Goal: Task Accomplishment & Management: Manage account settings

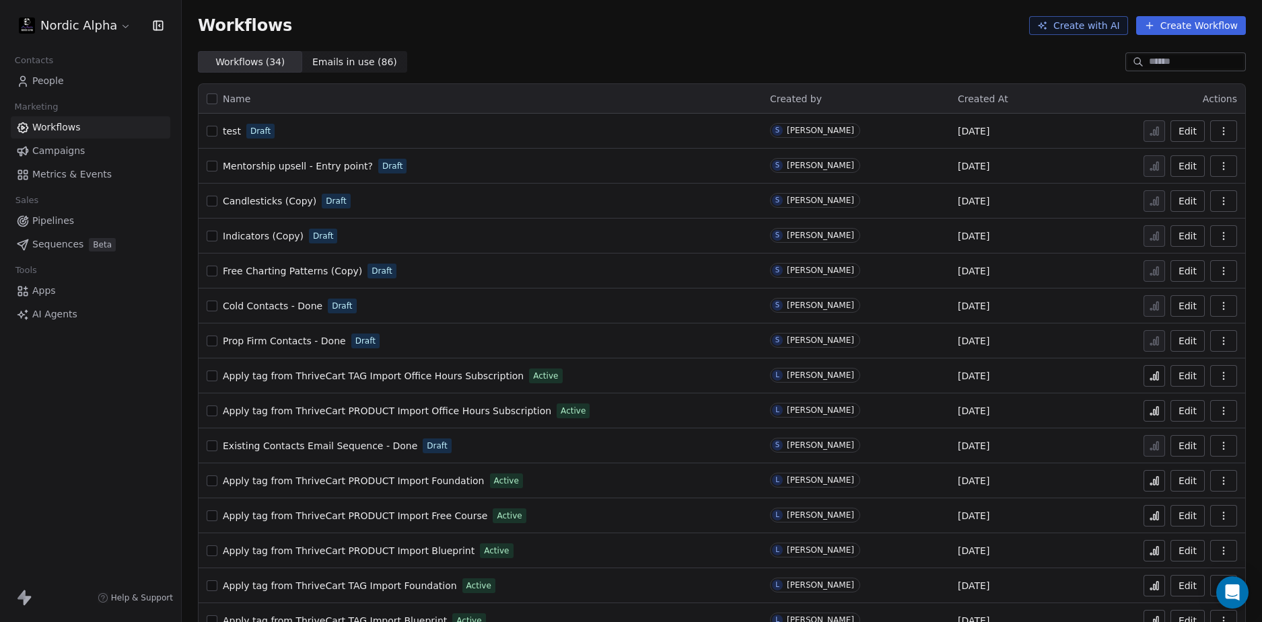
click at [803, 38] on div "Workflows Create with AI Create Workflow" at bounding box center [722, 25] width 1080 height 51
drag, startPoint x: 665, startPoint y: 48, endPoint x: 618, endPoint y: 73, distance: 53.3
click at [665, 49] on div "Workflows Create with AI Create Workflow" at bounding box center [722, 25] width 1080 height 51
click at [41, 423] on div "Nordic Alpha Contacts People Marketing Workflows Campaigns Metrics & Events Sal…" at bounding box center [90, 311] width 181 height 622
click at [653, 56] on div "Workflows ( 34 ) Workflows ( 34 ) Emails in use ( 86 ) Emails in use ( 86 )" at bounding box center [722, 62] width 1080 height 22
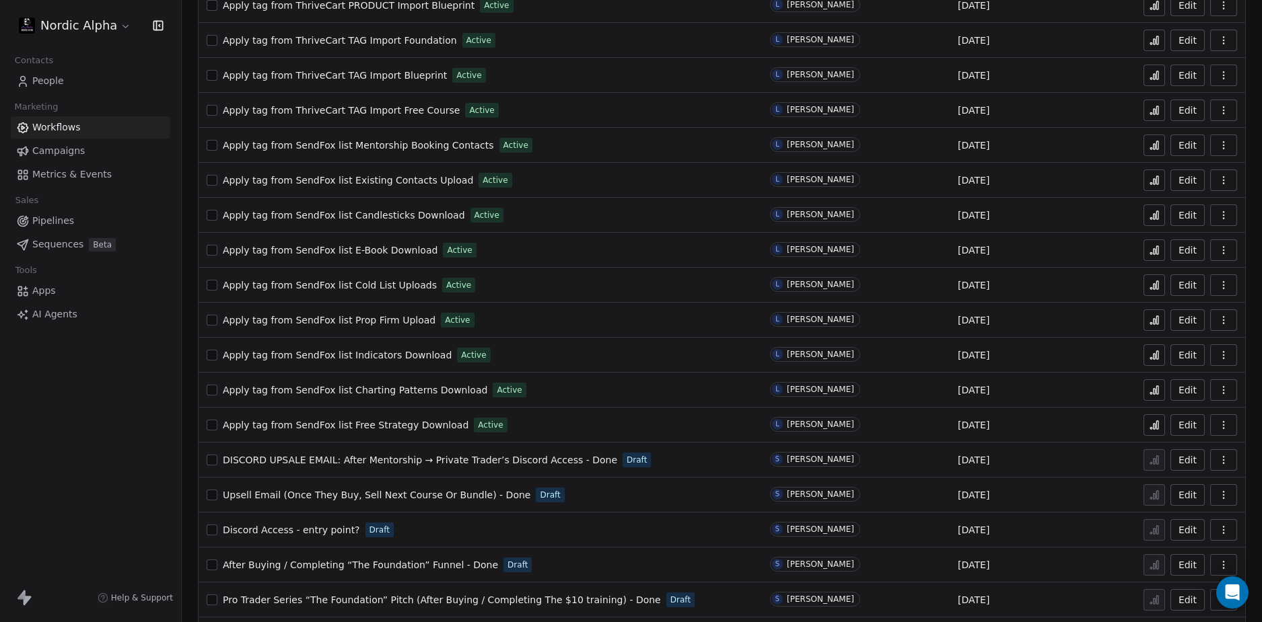
scroll to position [692, 0]
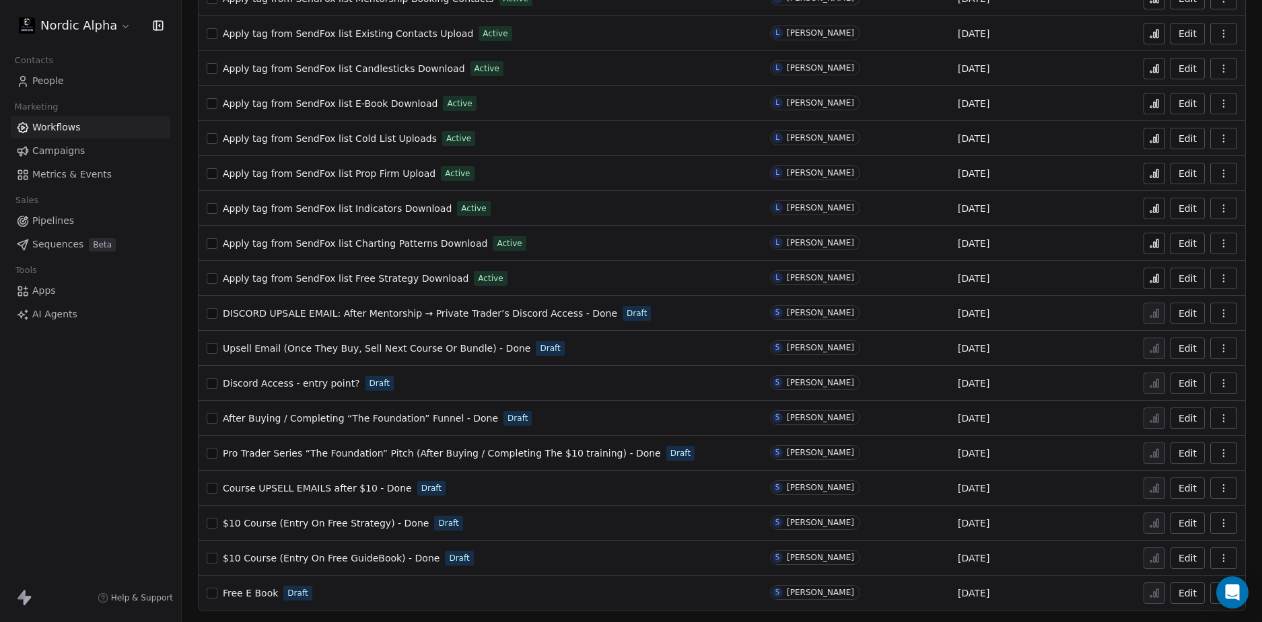
click at [108, 437] on div "Nordic Alpha Contacts People Marketing Workflows Campaigns Metrics & Events Sal…" at bounding box center [90, 311] width 181 height 622
click at [104, 421] on div "Nordic Alpha Contacts People Marketing Workflows Campaigns Metrics & Events Sal…" at bounding box center [90, 311] width 181 height 622
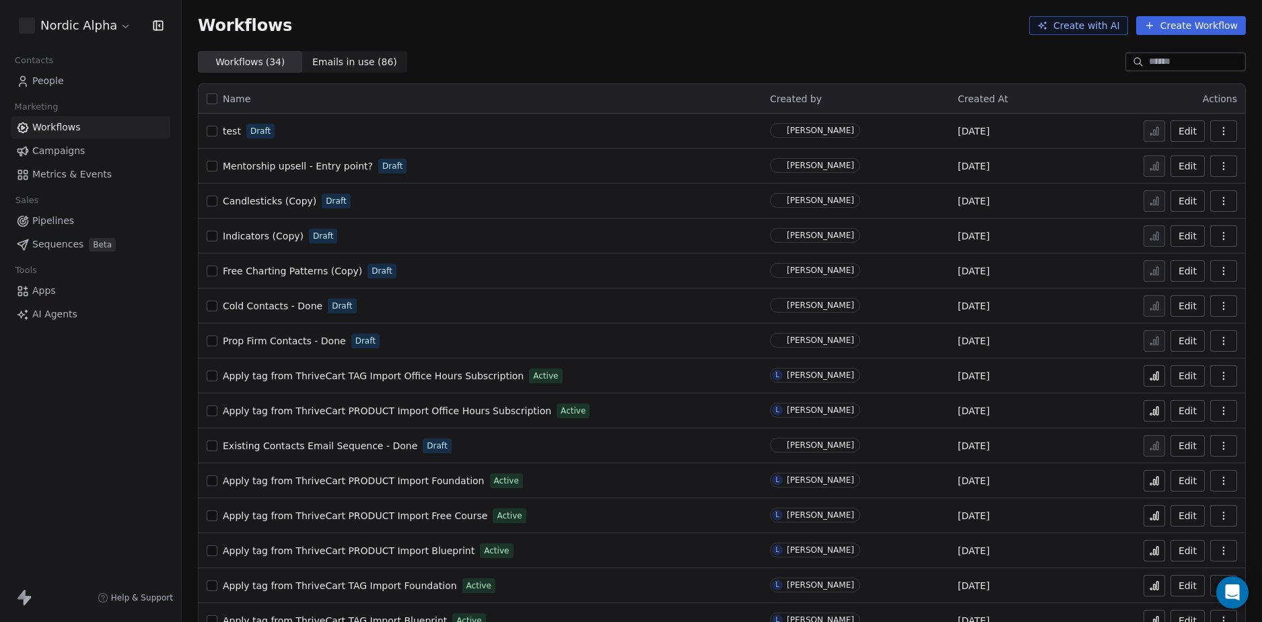
click at [104, 421] on div "Nordic Alpha Contacts People Marketing Workflows Campaigns Metrics & Events Sal…" at bounding box center [90, 311] width 181 height 622
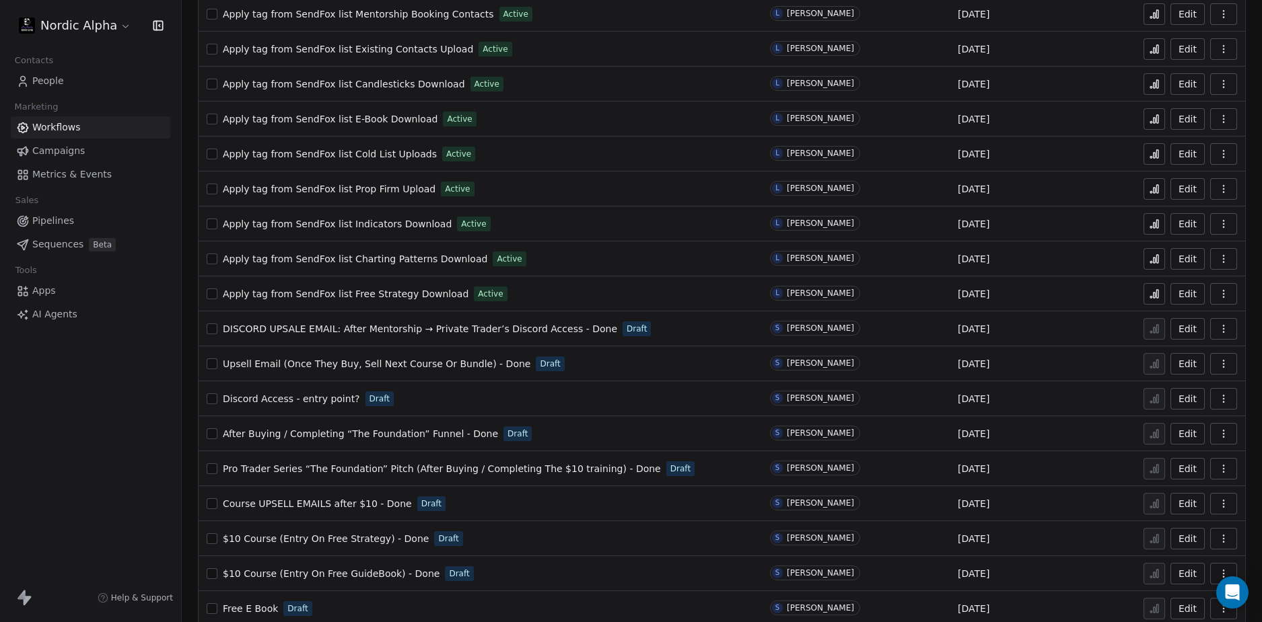
scroll to position [692, 0]
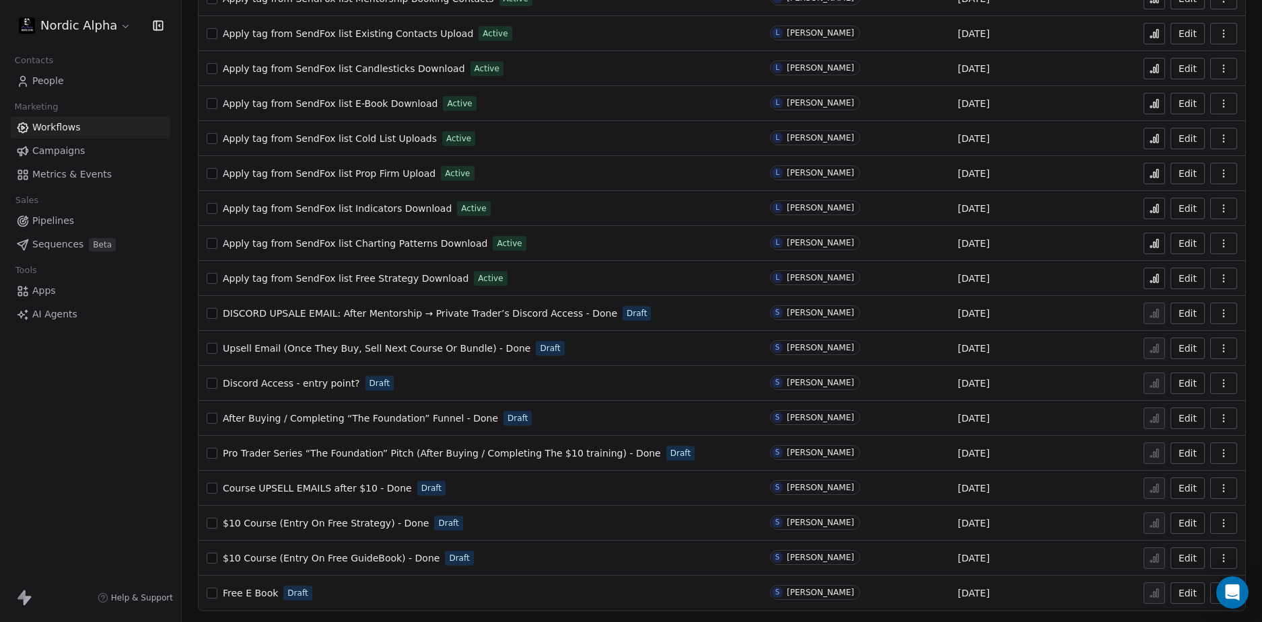
drag, startPoint x: 256, startPoint y: 595, endPoint x: 91, endPoint y: 494, distance: 193.3
click at [65, 480] on div "Nordic Alpha Contacts People Marketing Workflows Campaigns Metrics & Events Sal…" at bounding box center [90, 311] width 181 height 622
click at [1210, 595] on button "button" at bounding box center [1223, 594] width 27 height 22
click at [1170, 536] on span "Rename" at bounding box center [1176, 539] width 38 height 13
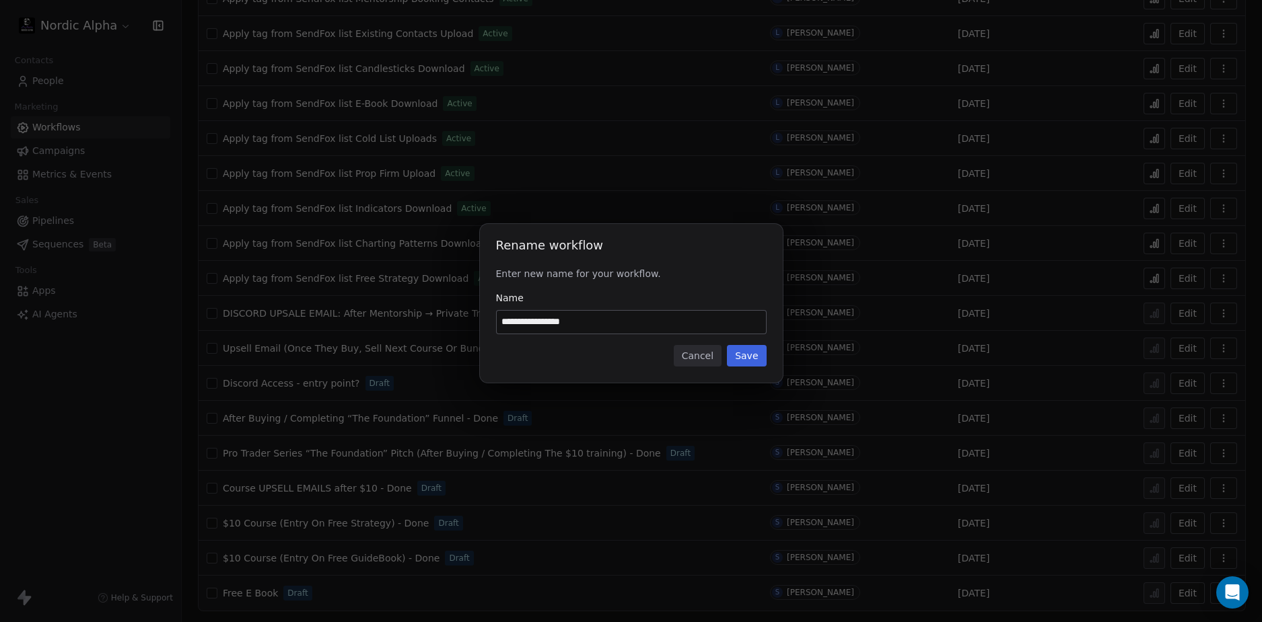
type input "**********"
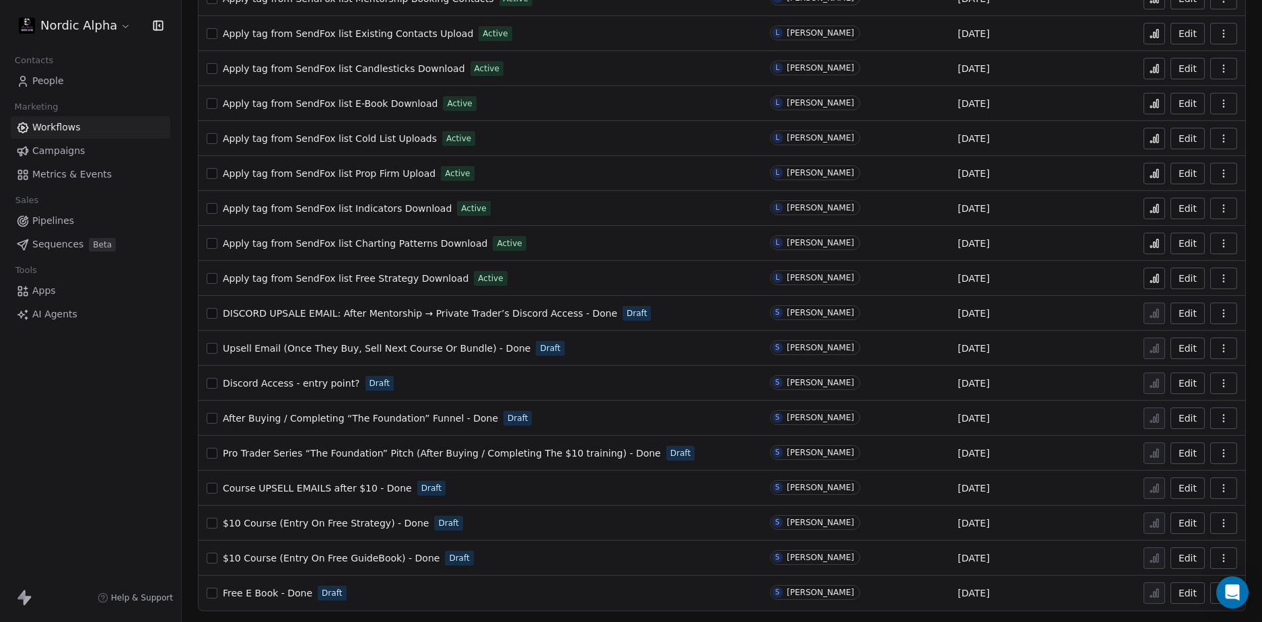
drag, startPoint x: 310, startPoint y: 382, endPoint x: 118, endPoint y: 419, distance: 194.6
click at [105, 418] on div "Nordic Alpha Contacts People Marketing Workflows Campaigns Metrics & Events Sal…" at bounding box center [90, 311] width 181 height 622
click at [1223, 380] on icon "button" at bounding box center [1223, 380] width 1 height 1
click at [1167, 456] on span "Rename" at bounding box center [1176, 458] width 38 height 13
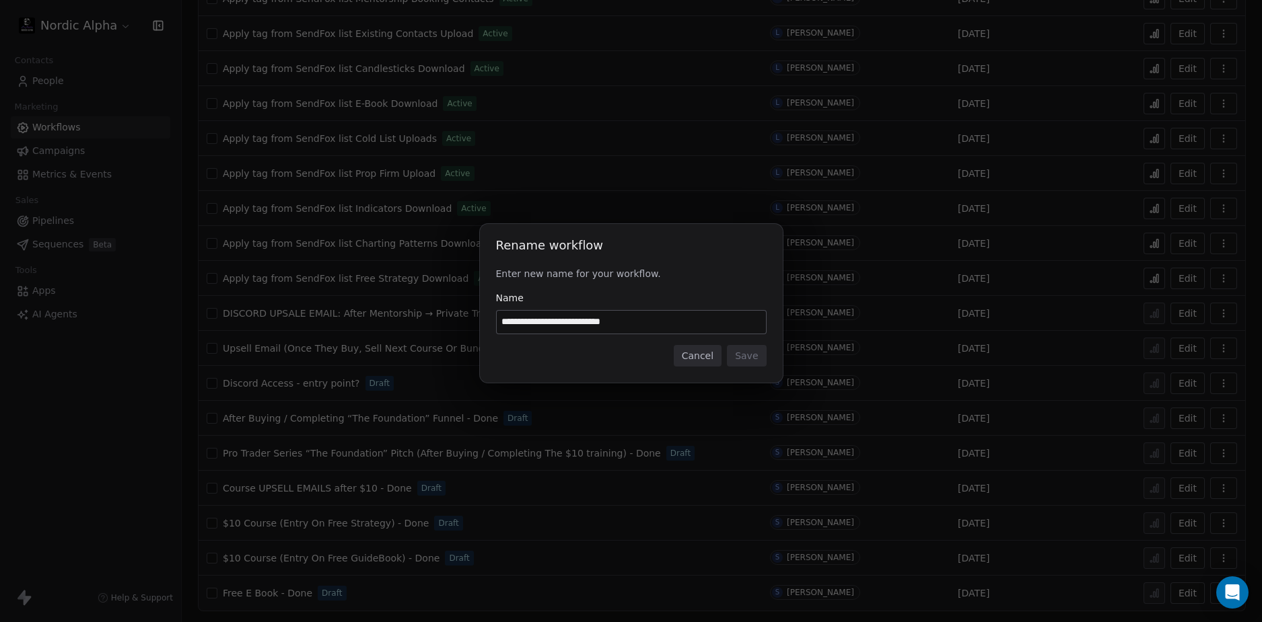
drag, startPoint x: 573, startPoint y: 326, endPoint x: 738, endPoint y: 328, distance: 164.9
click at [736, 328] on input "**********" at bounding box center [631, 322] width 269 height 23
type input "**********"
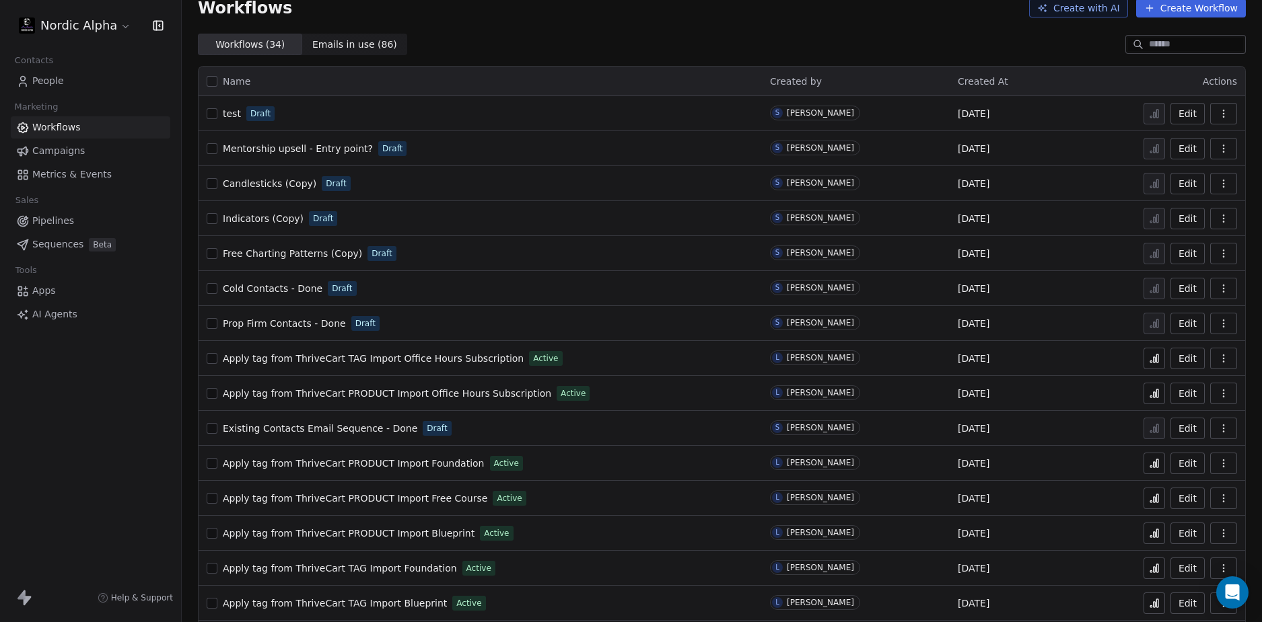
scroll to position [0, 0]
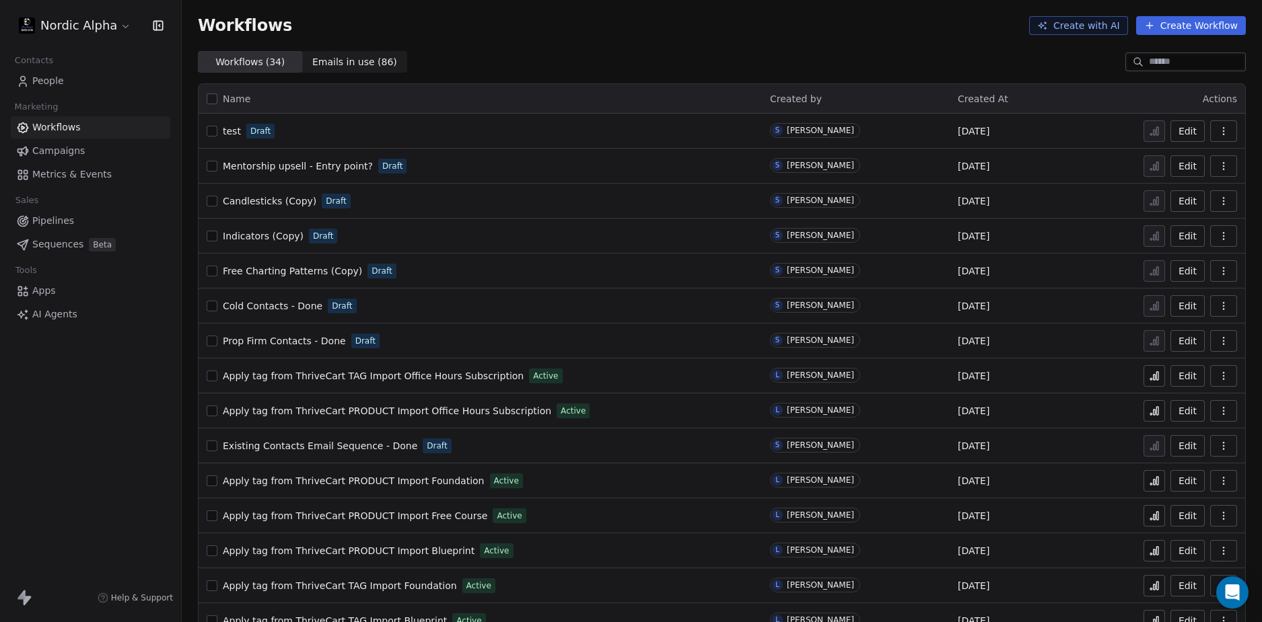
drag, startPoint x: 332, startPoint y: 273, endPoint x: 85, endPoint y: 375, distance: 267.5
click at [77, 360] on div "Nordic Alpha Contacts People Marketing Workflows Campaigns Metrics & Events Sal…" at bounding box center [90, 311] width 181 height 622
click at [102, 415] on div "Nordic Alpha Contacts People Marketing Workflows Campaigns Metrics & Events Sal…" at bounding box center [90, 311] width 181 height 622
click at [1218, 127] on icon "button" at bounding box center [1223, 131] width 11 height 11
click at [1187, 231] on div "Delete" at bounding box center [1178, 228] width 86 height 22
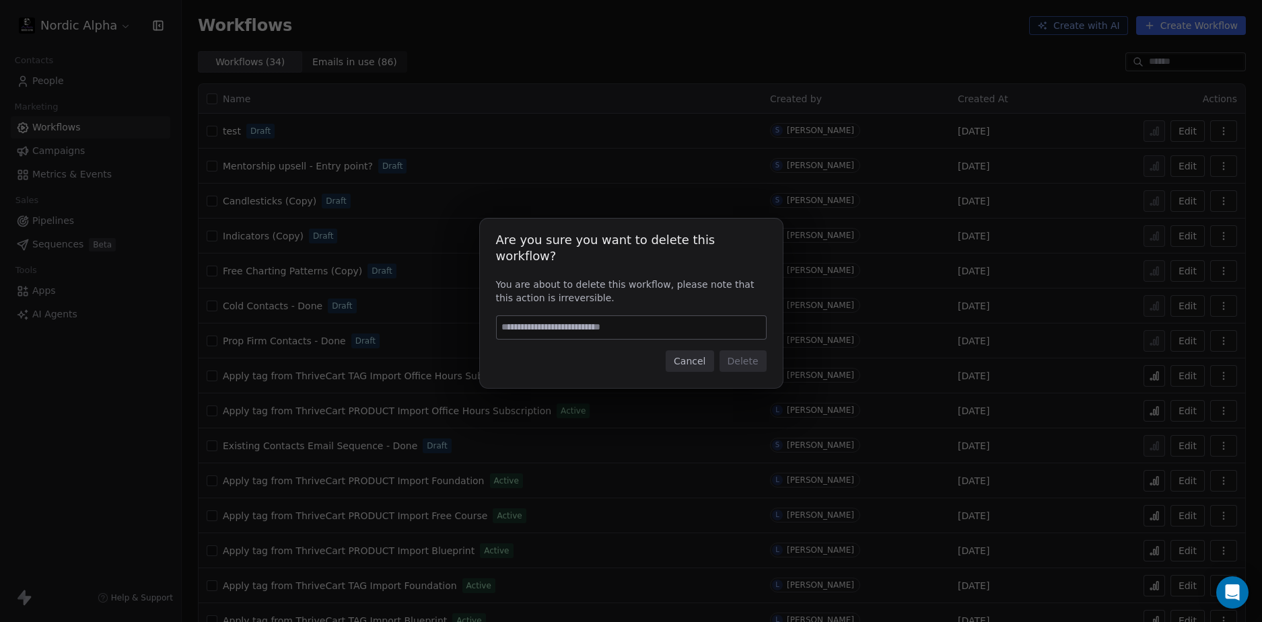
click at [630, 317] on input at bounding box center [631, 327] width 269 height 23
type input "******"
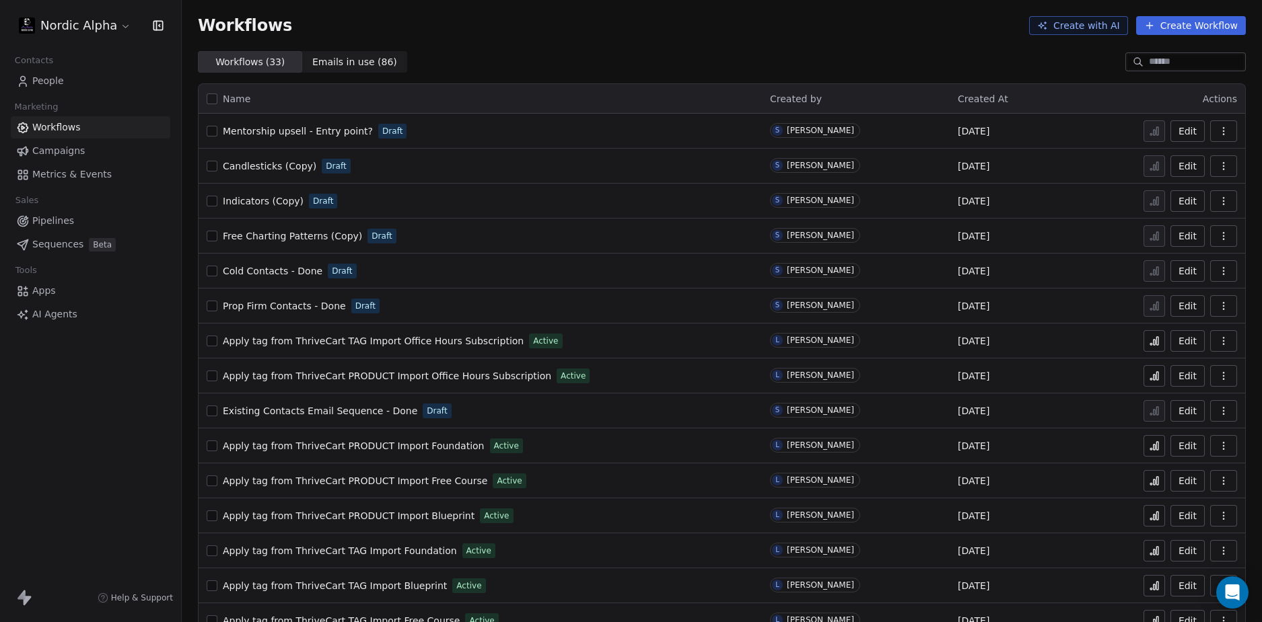
click at [1218, 131] on icon "button" at bounding box center [1223, 131] width 11 height 11
click at [1186, 207] on span "Rename" at bounding box center [1176, 206] width 38 height 13
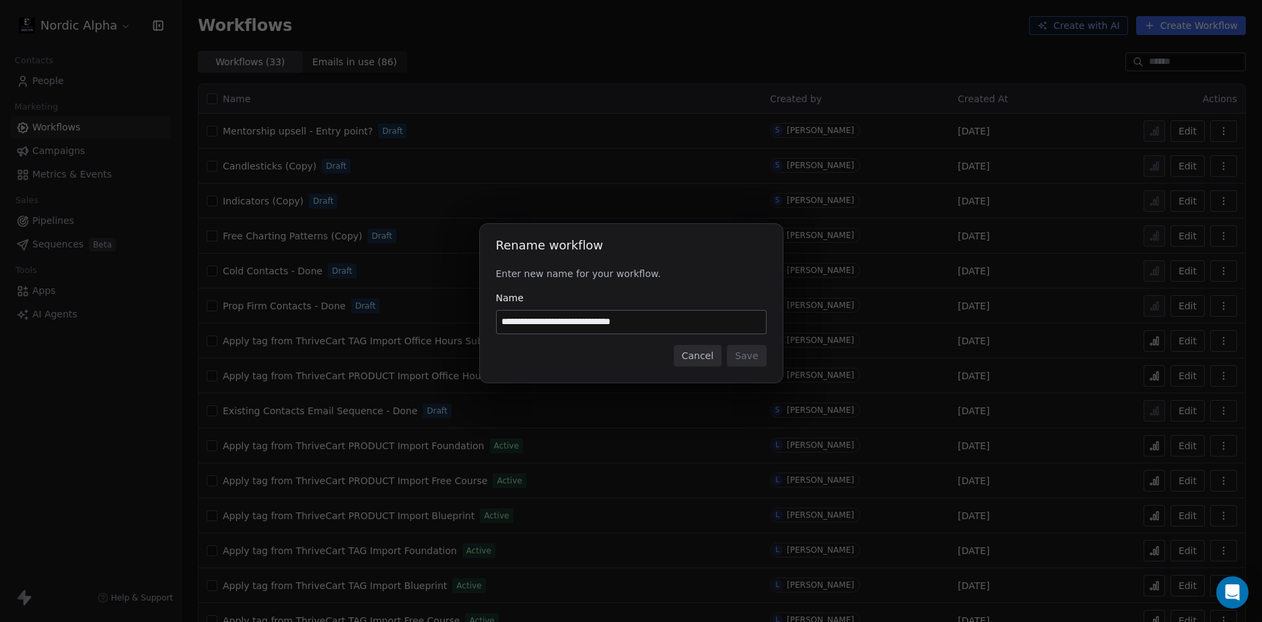
drag, startPoint x: 585, startPoint y: 326, endPoint x: 748, endPoint y: 328, distance: 162.8
click at [745, 328] on input "**********" at bounding box center [631, 322] width 269 height 23
type input "**********"
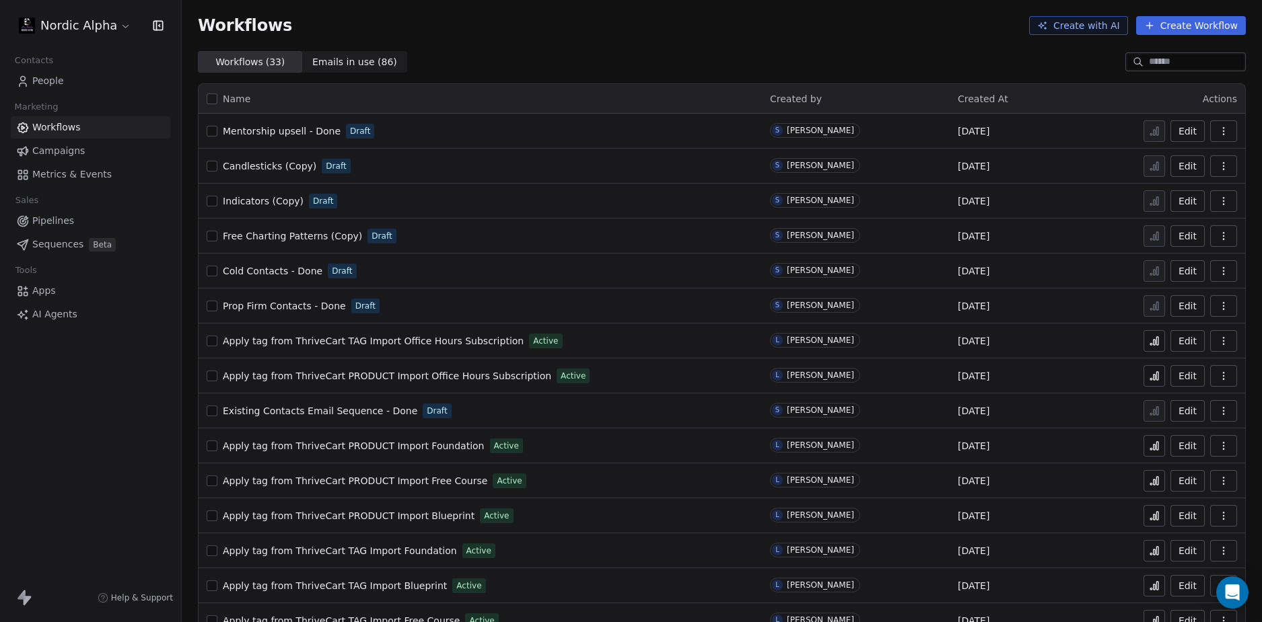
drag, startPoint x: 293, startPoint y: 163, endPoint x: 166, endPoint y: 389, distance: 259.1
click at [113, 449] on div "Nordic Alpha Contacts People Marketing Workflows Campaigns Metrics & Events Sal…" at bounding box center [90, 311] width 181 height 622
click at [1218, 161] on icon "button" at bounding box center [1223, 166] width 11 height 11
click at [1173, 238] on span "Rename" at bounding box center [1176, 241] width 38 height 13
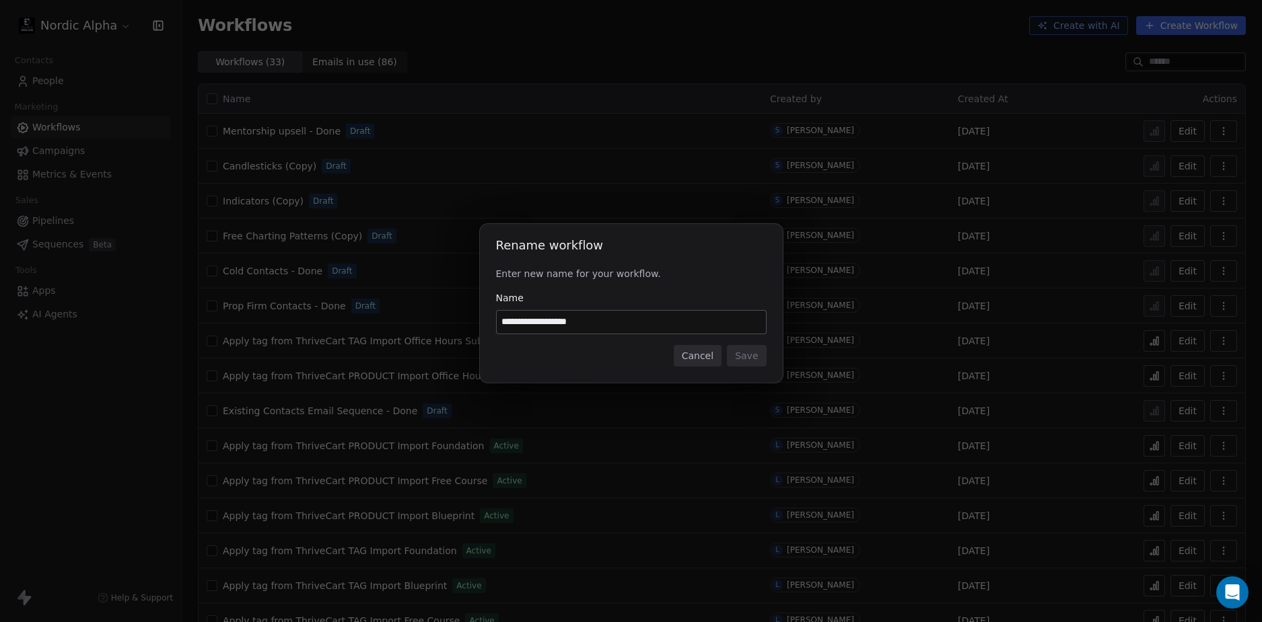
click at [556, 350] on div "Cancel Save" at bounding box center [631, 356] width 270 height 22
drag, startPoint x: 556, startPoint y: 323, endPoint x: 695, endPoint y: 327, distance: 138.7
click at [693, 327] on input "**********" at bounding box center [631, 322] width 269 height 23
type input "**********"
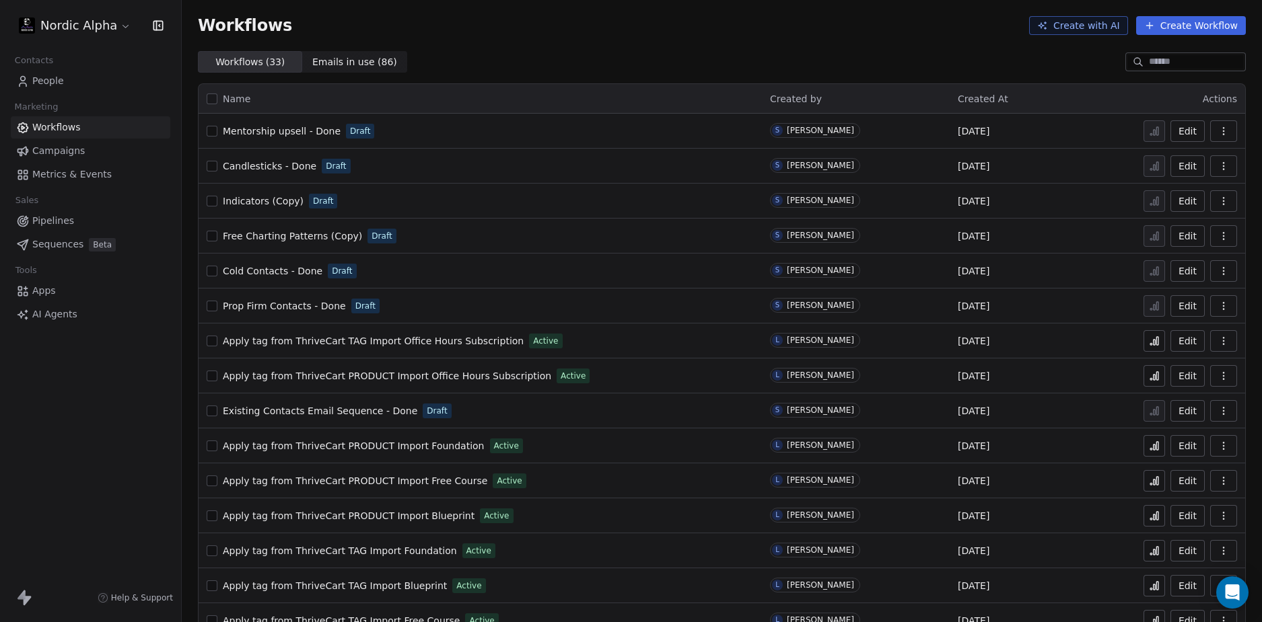
click at [1218, 196] on icon "button" at bounding box center [1223, 201] width 11 height 11
click at [1165, 278] on span "Rename" at bounding box center [1176, 276] width 38 height 13
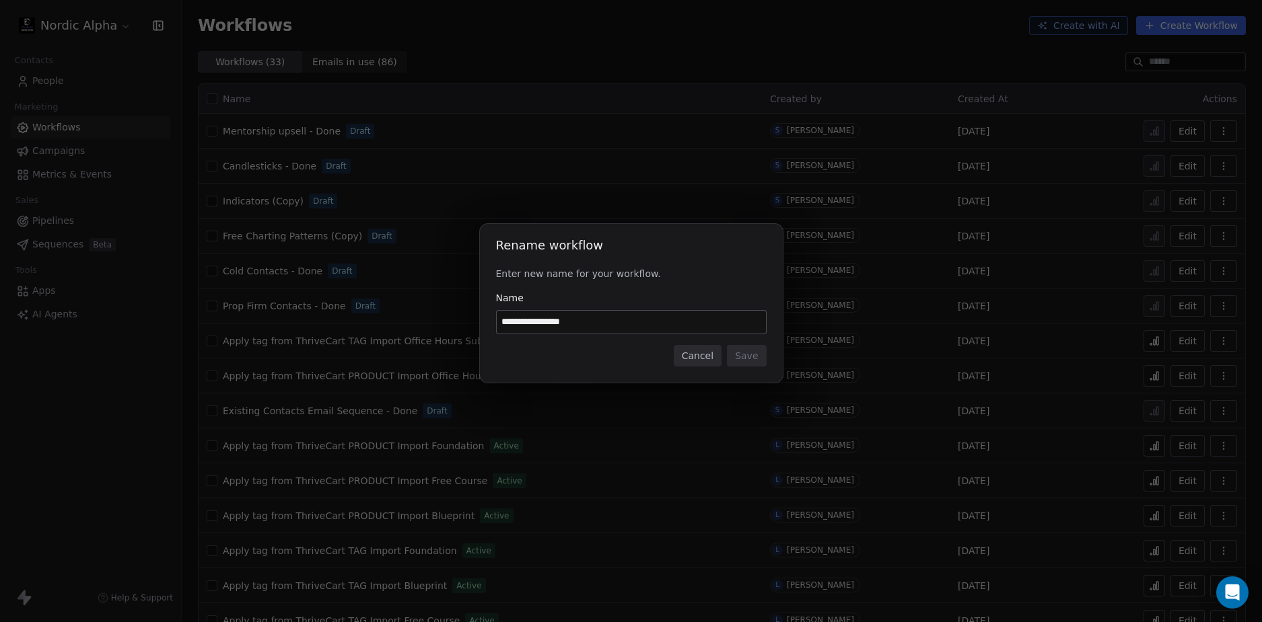
drag, startPoint x: 548, startPoint y: 321, endPoint x: 725, endPoint y: 331, distance: 177.9
click at [725, 331] on input "**********" at bounding box center [631, 322] width 269 height 23
type input "**********"
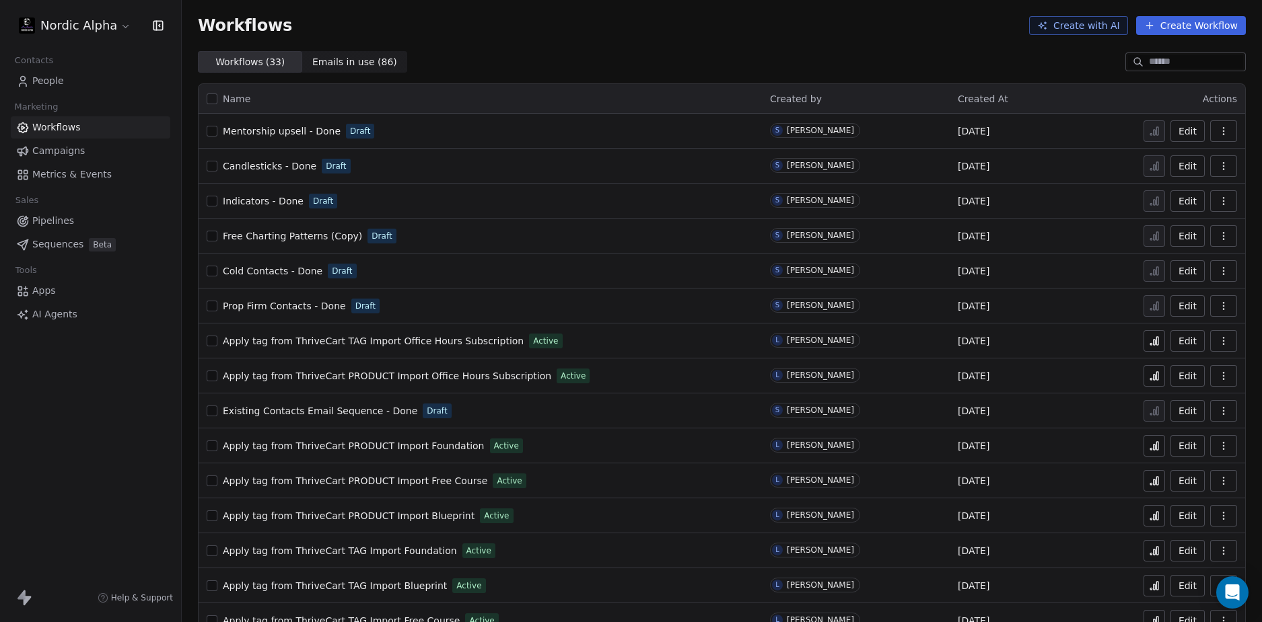
click at [1218, 233] on icon "button" at bounding box center [1223, 236] width 11 height 11
click at [1174, 310] on span "Rename" at bounding box center [1176, 311] width 38 height 13
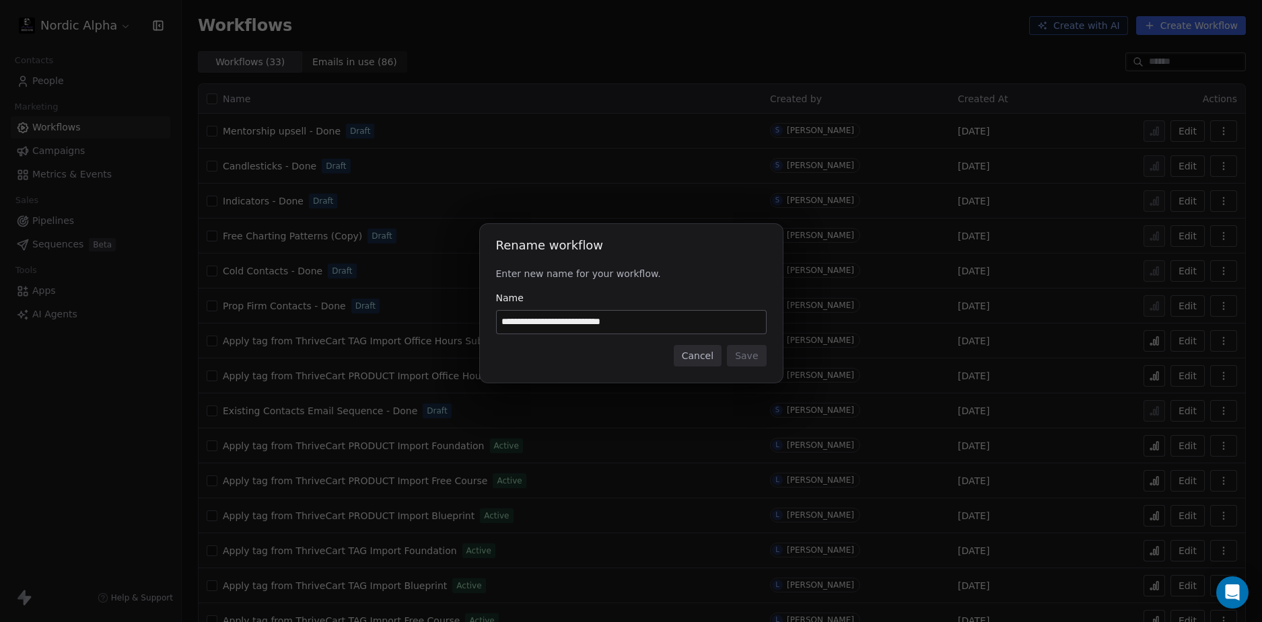
click at [573, 367] on div "**********" at bounding box center [631, 303] width 303 height 159
drag, startPoint x: 597, startPoint y: 318, endPoint x: 742, endPoint y: 328, distance: 145.1
click at [742, 328] on input "**********" at bounding box center [631, 322] width 269 height 23
type input "**********"
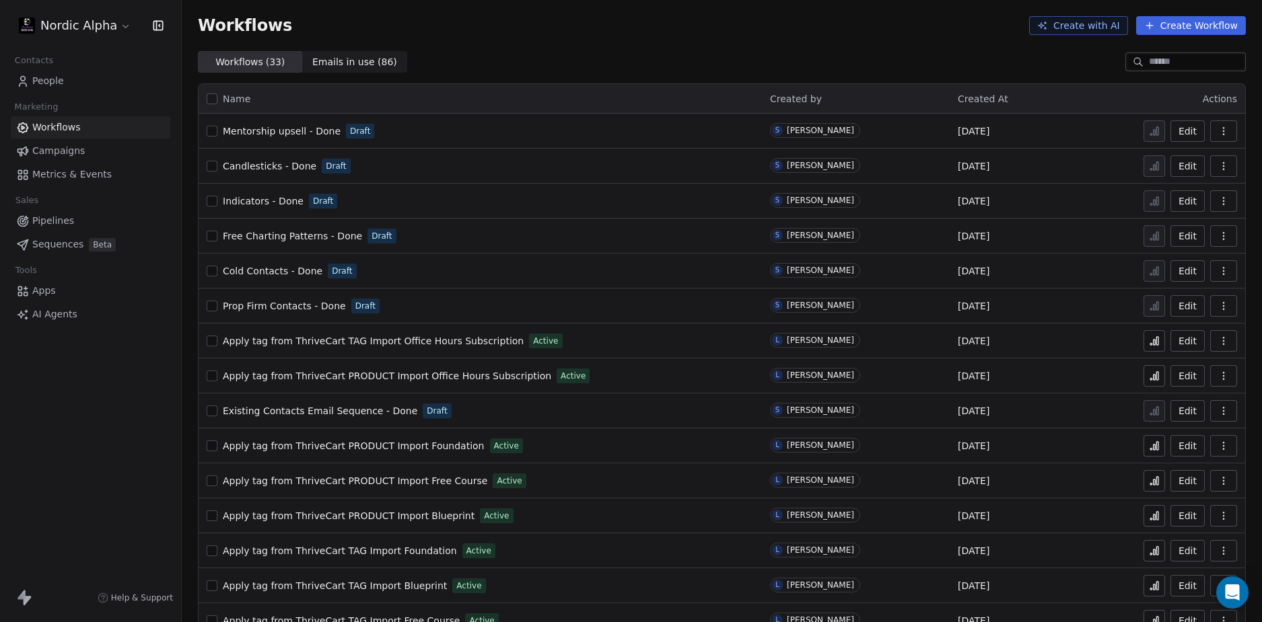
click at [133, 427] on div "Nordic Alpha Contacts People Marketing Workflows Campaigns Metrics & Events Sal…" at bounding box center [90, 311] width 181 height 622
click at [818, 38] on div "Workflows Create with AI Create Workflow" at bounding box center [722, 25] width 1080 height 51
click at [674, 34] on div "Workflows Create with AI Create Workflow" at bounding box center [722, 25] width 1048 height 19
click at [102, 462] on div "Nordic Alpha Contacts People Marketing Workflows Campaigns Metrics & Events Sal…" at bounding box center [90, 311] width 181 height 622
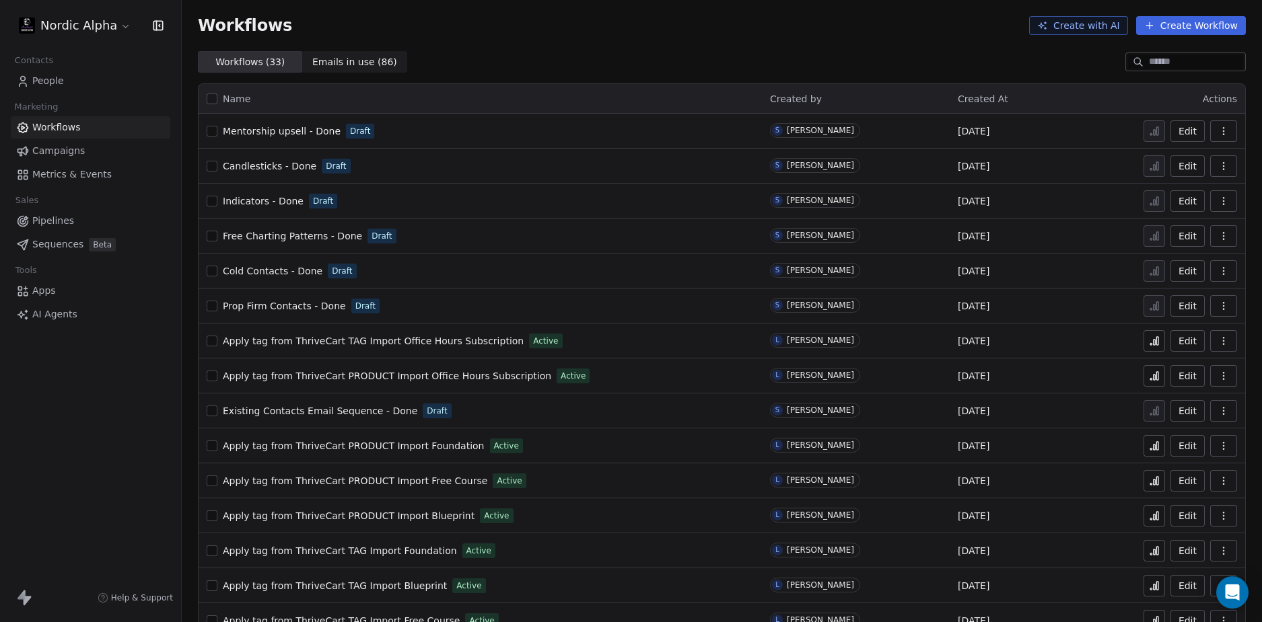
click at [69, 423] on div "Nordic Alpha Contacts People Marketing Workflows Campaigns Metrics & Events Sal…" at bounding box center [90, 311] width 181 height 622
click at [62, 423] on div "Nordic Alpha Contacts People Marketing Workflows Campaigns Metrics & Events Sal…" at bounding box center [90, 311] width 181 height 622
click at [56, 425] on div "Nordic Alpha Contacts People Marketing Workflows Campaigns Metrics & Events Sal…" at bounding box center [90, 311] width 181 height 622
click at [91, 462] on div "Nordic Alpha Contacts People Marketing Workflows Campaigns Metrics & Events Sal…" at bounding box center [90, 311] width 181 height 622
click at [86, 406] on div "Nordic Alpha Contacts People Marketing Workflows Campaigns Metrics & Events Sal…" at bounding box center [90, 311] width 181 height 622
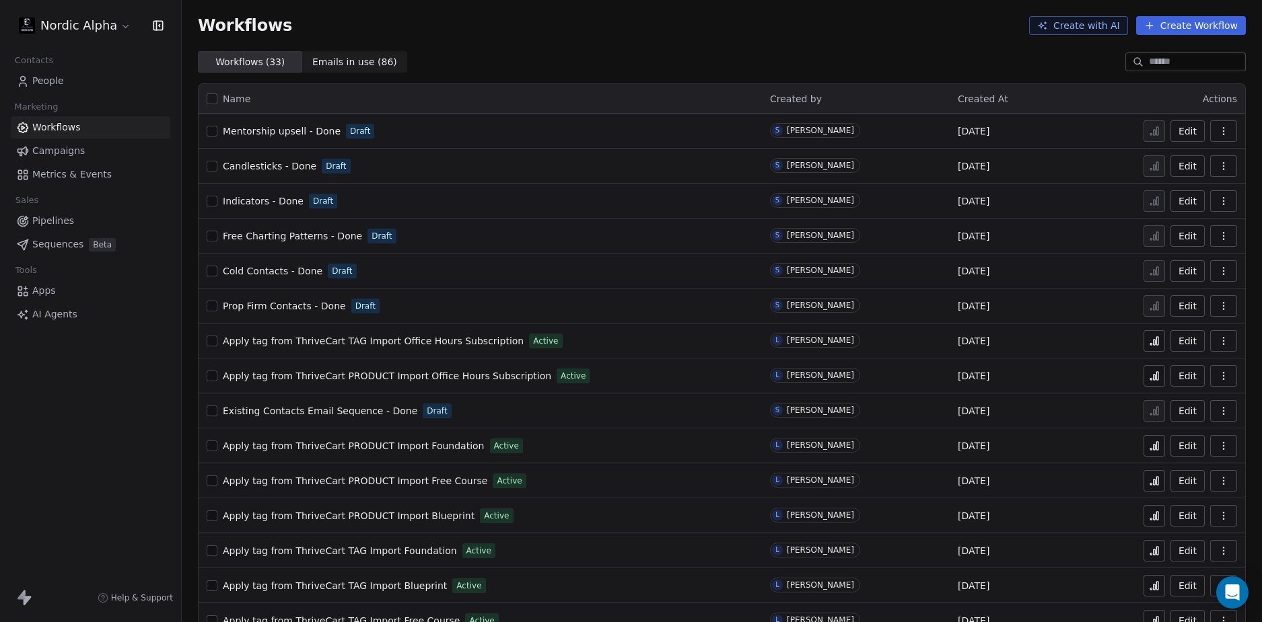
click at [94, 17] on html "Nordic Alpha Contacts People Marketing Workflows Campaigns Metrics & Events Sal…" at bounding box center [631, 311] width 1262 height 622
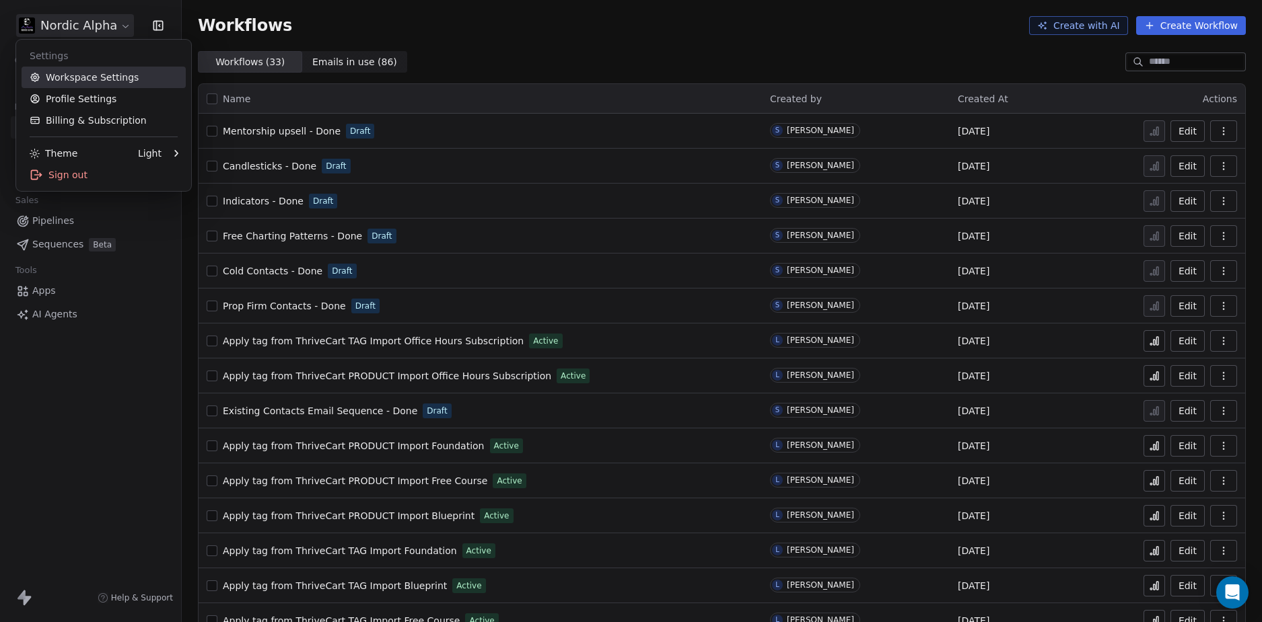
click at [98, 82] on link "Workspace Settings" at bounding box center [104, 78] width 164 height 22
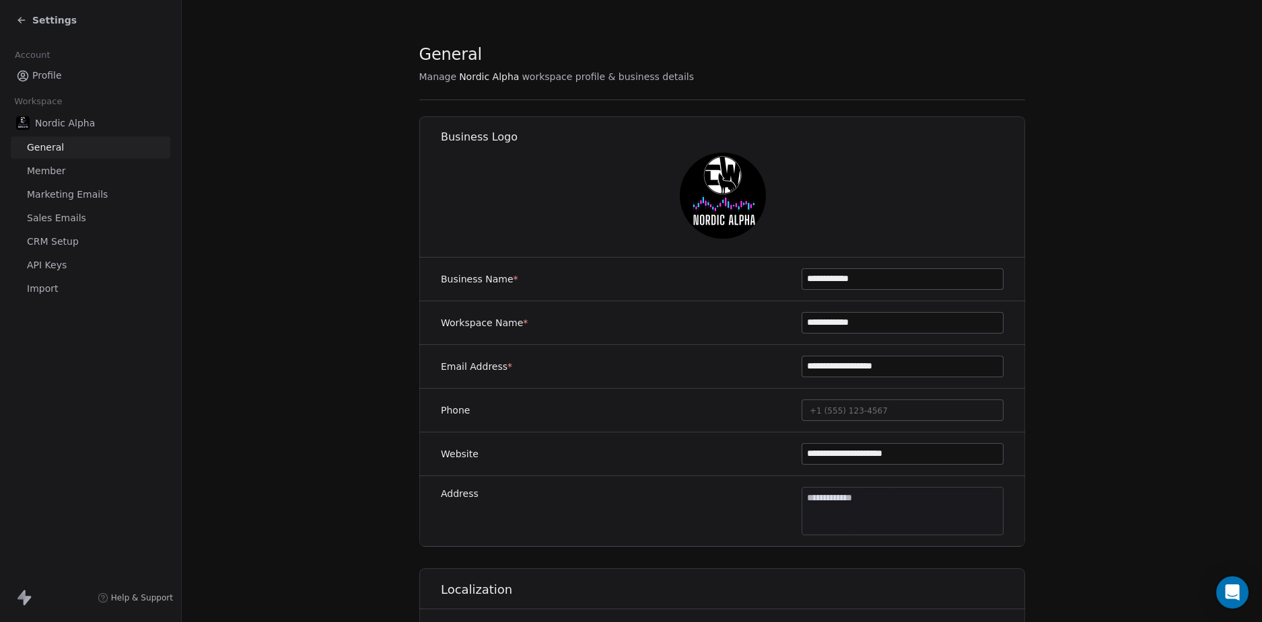
click at [70, 246] on span "CRM Setup" at bounding box center [53, 242] width 52 height 14
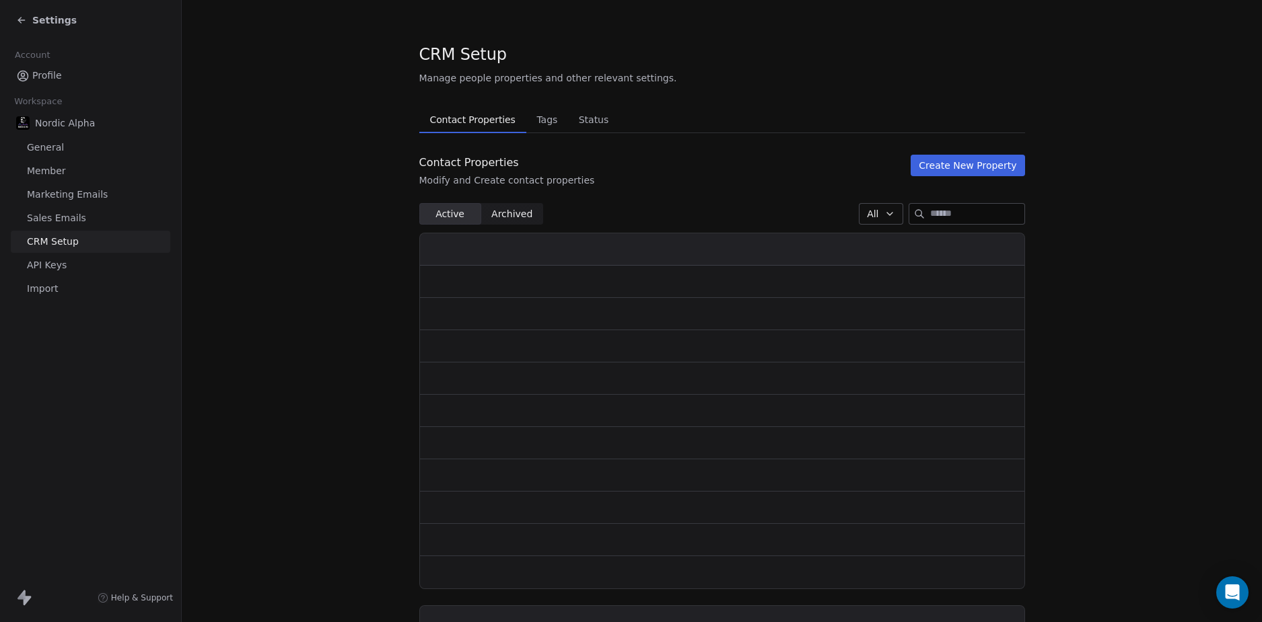
click at [535, 122] on span "Tags" at bounding box center [547, 119] width 32 height 19
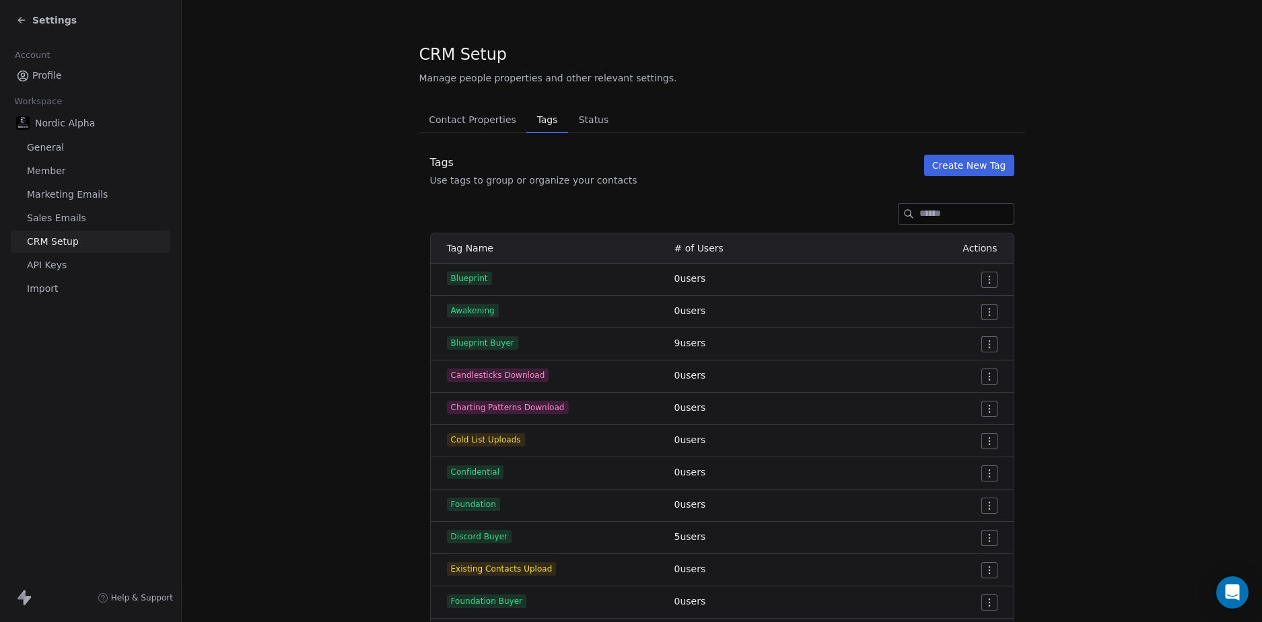
click at [1078, 242] on section "CRM Setup Manage people properties and other relevant settings. Contact Propert…" at bounding box center [722, 541] width 1080 height 1083
click at [974, 154] on div "Contact Properties Contact Properties Tags Tags Status Status Tags Use tags to …" at bounding box center [722, 572] width 606 height 933
click at [977, 170] on button "Create New Tag" at bounding box center [969, 166] width 90 height 22
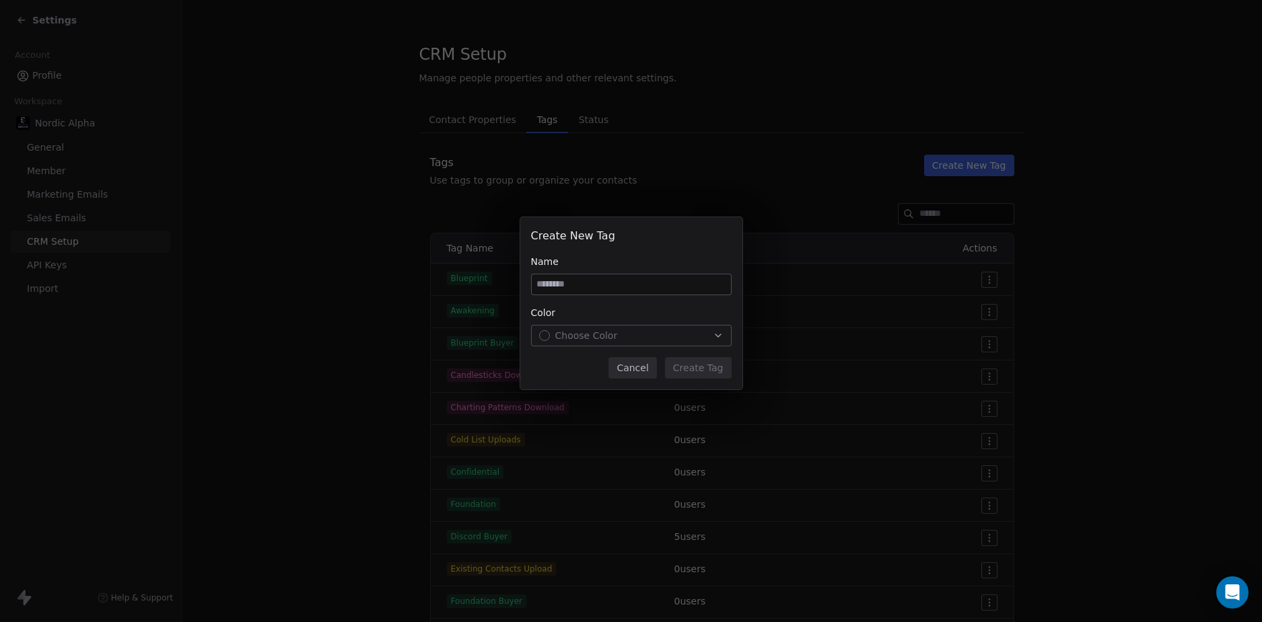
click at [583, 285] on input at bounding box center [631, 285] width 199 height 20
type input "**********"
click at [599, 333] on span "Choose Color" at bounding box center [586, 335] width 63 height 13
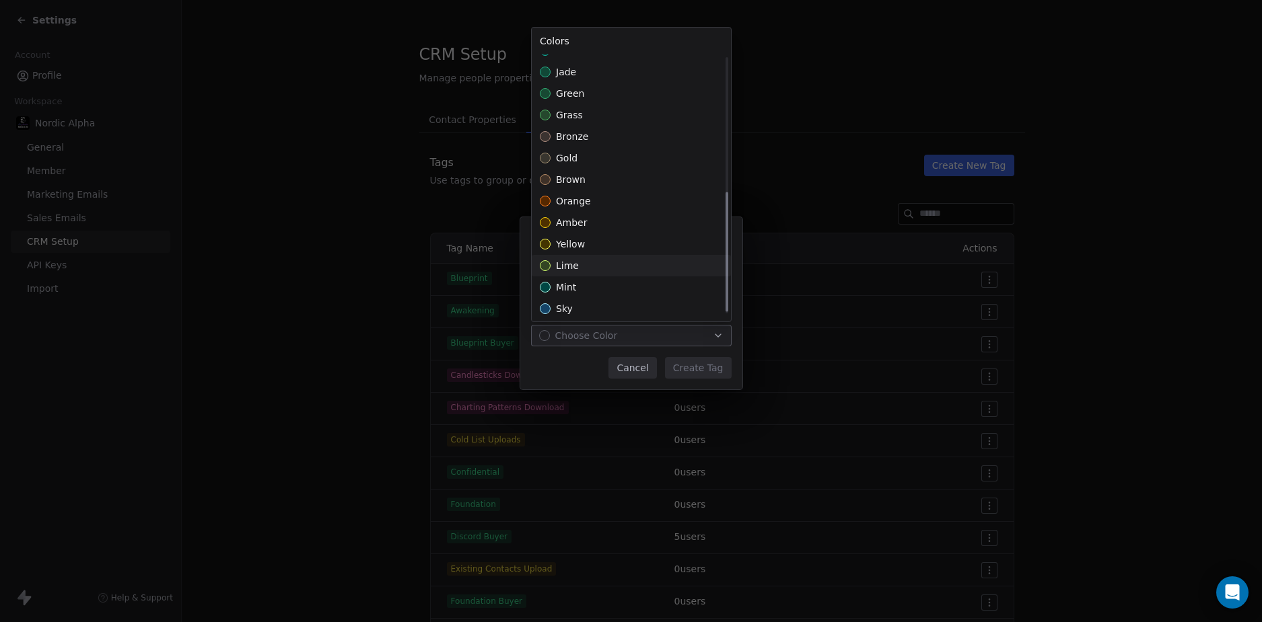
scroll to position [298, 0]
click at [606, 178] on div "brown" at bounding box center [631, 177] width 199 height 22
click at [689, 371] on div "**********" at bounding box center [631, 311] width 1262 height 231
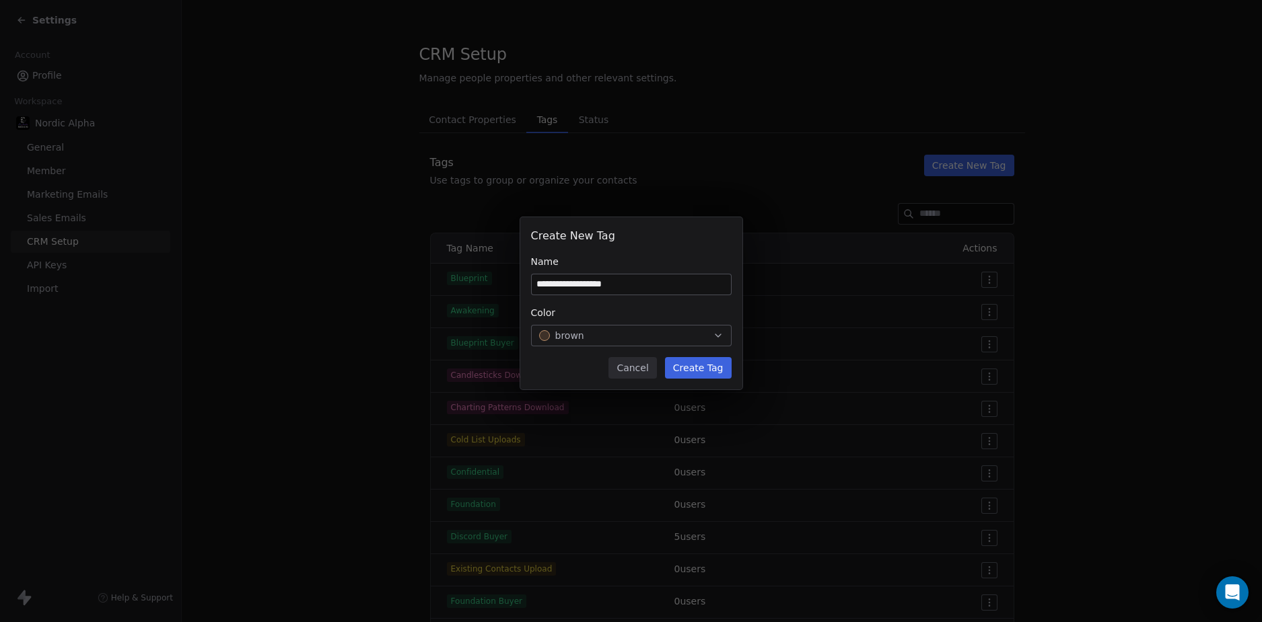
click at [694, 367] on button "Create Tag" at bounding box center [698, 368] width 67 height 22
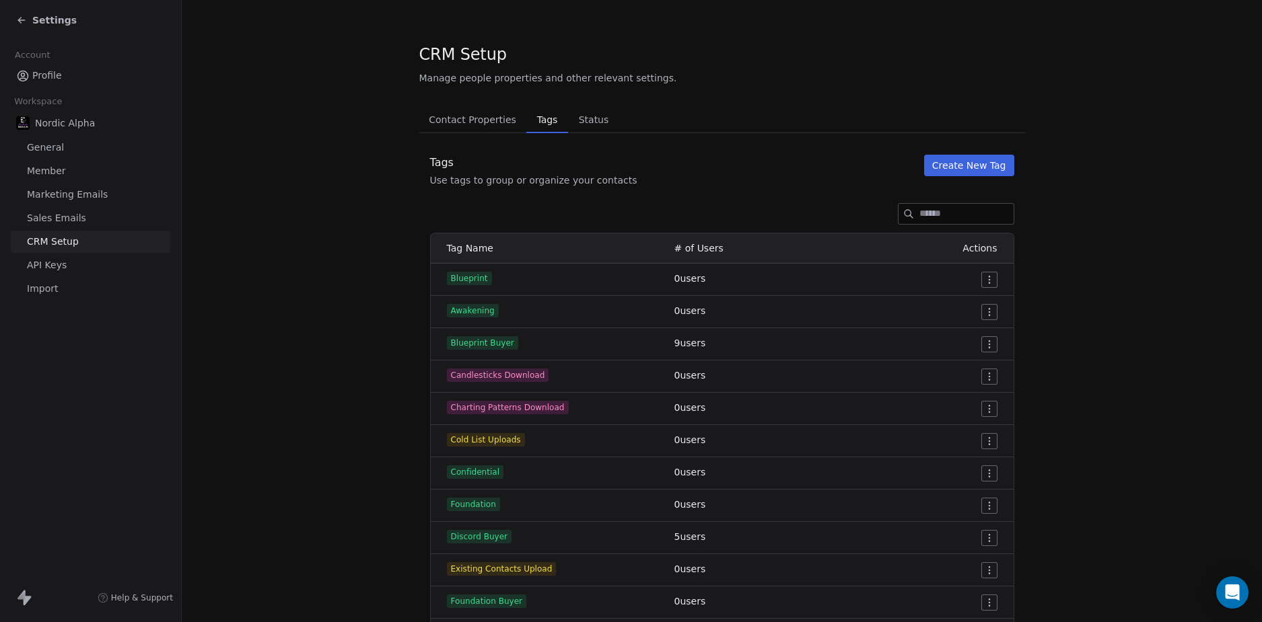
click at [1111, 251] on section "CRM Setup Manage people properties and other relevant settings. Contact Propert…" at bounding box center [722, 557] width 1080 height 1115
click at [959, 174] on button "Create New Tag" at bounding box center [969, 166] width 90 height 22
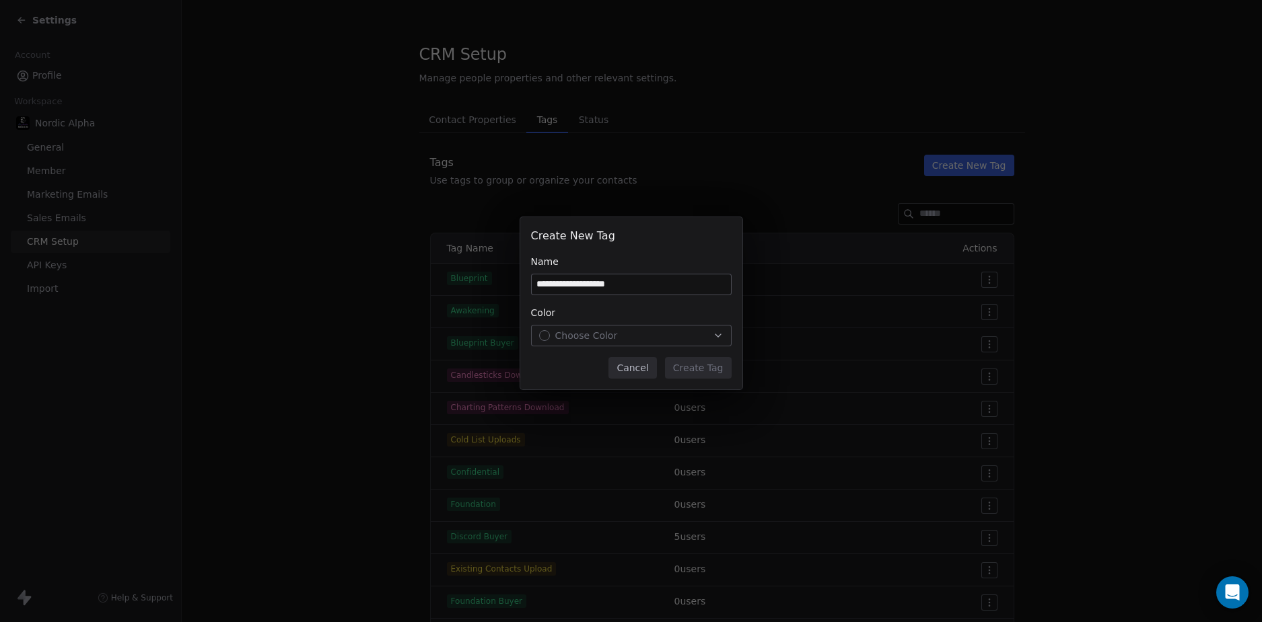
type input "**********"
click at [637, 331] on div "Choose Color" at bounding box center [631, 335] width 184 height 13
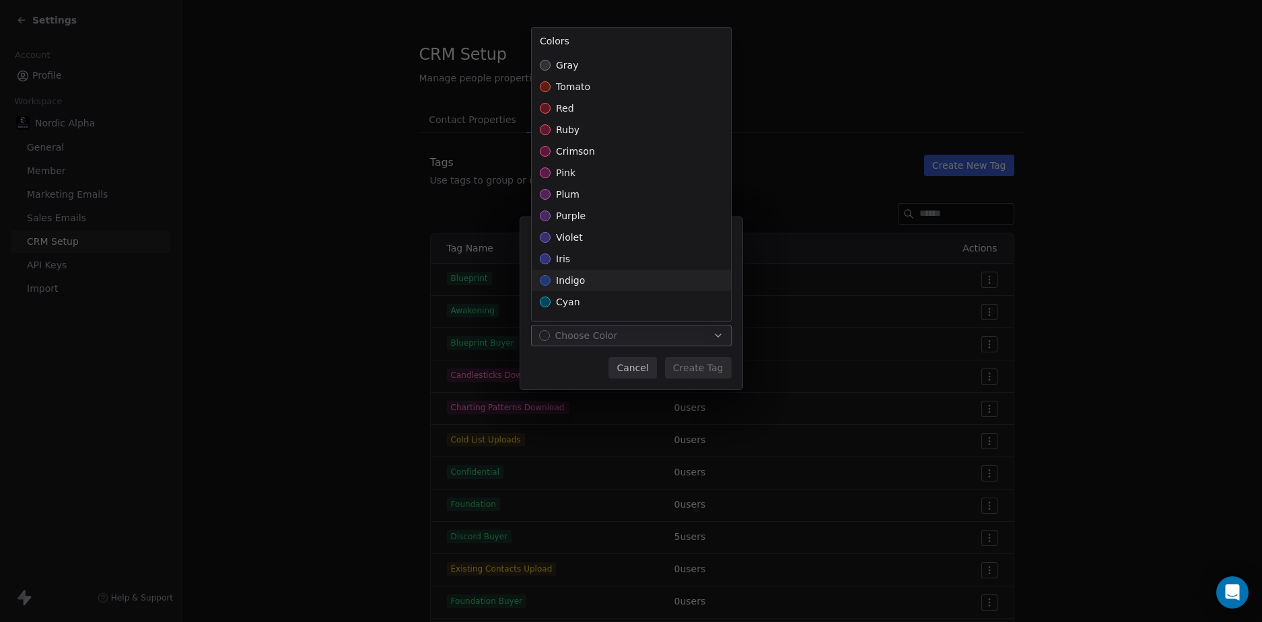
click at [637, 211] on div "purple" at bounding box center [631, 216] width 199 height 22
click at [694, 361] on div "**********" at bounding box center [631, 311] width 1262 height 231
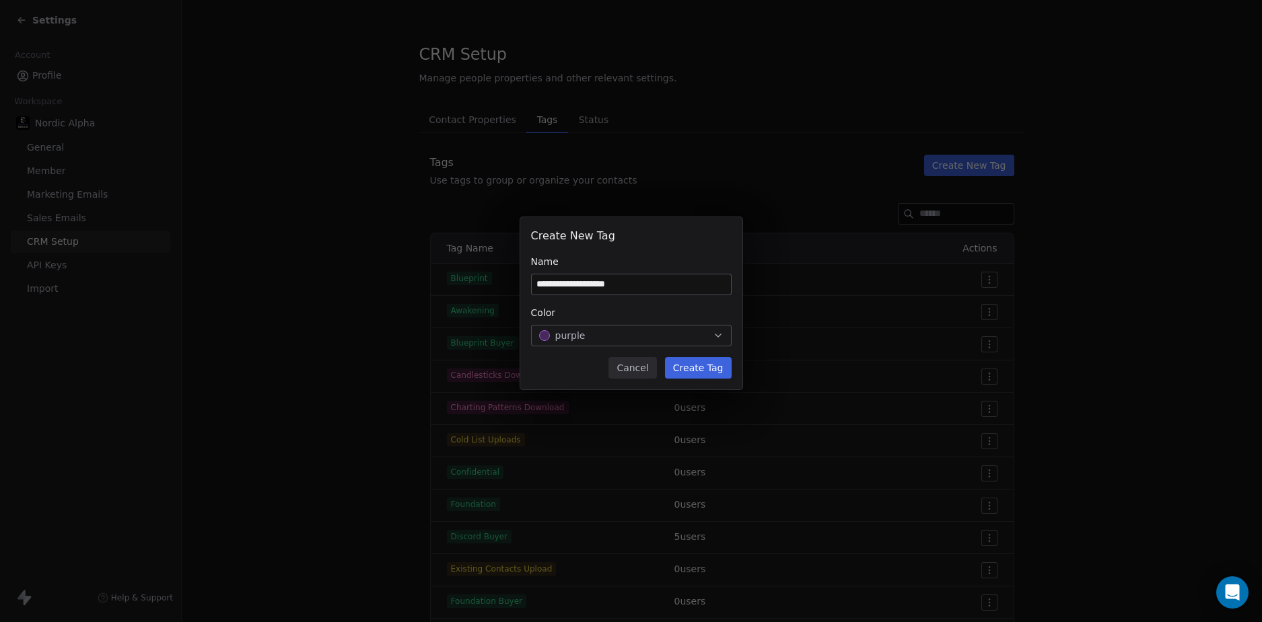
click at [697, 364] on button "Create Tag" at bounding box center [698, 368] width 67 height 22
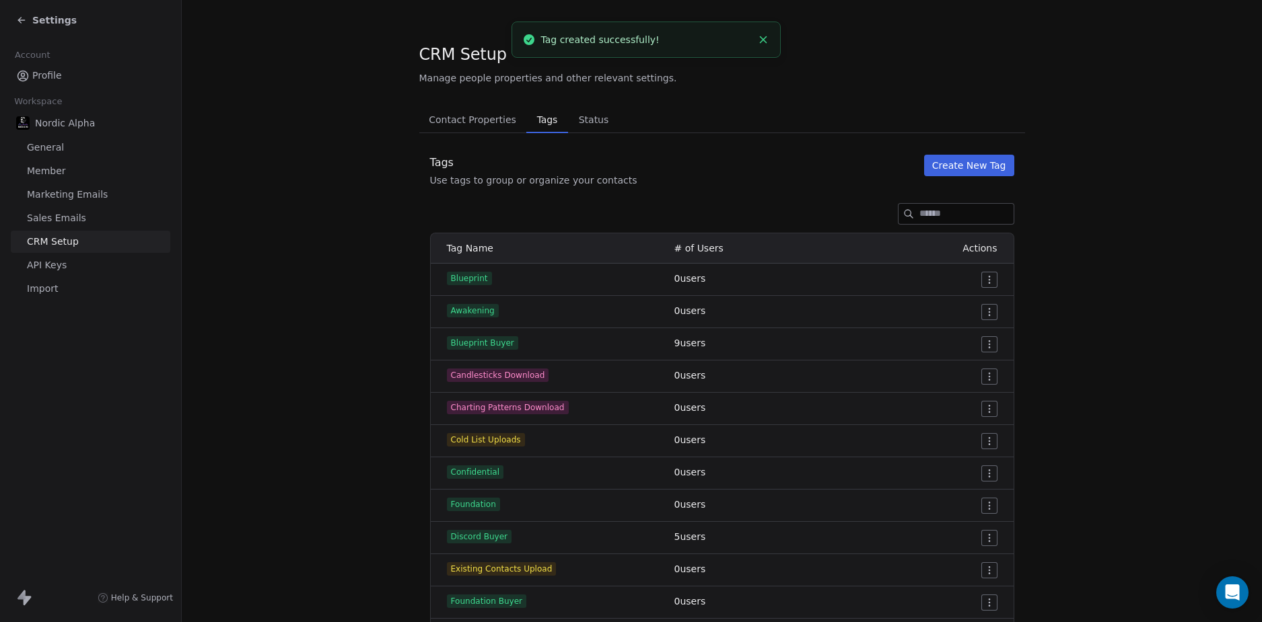
click at [1121, 264] on section "CRM Setup Manage people properties and other relevant settings. Contact Propert…" at bounding box center [722, 573] width 1080 height 1147
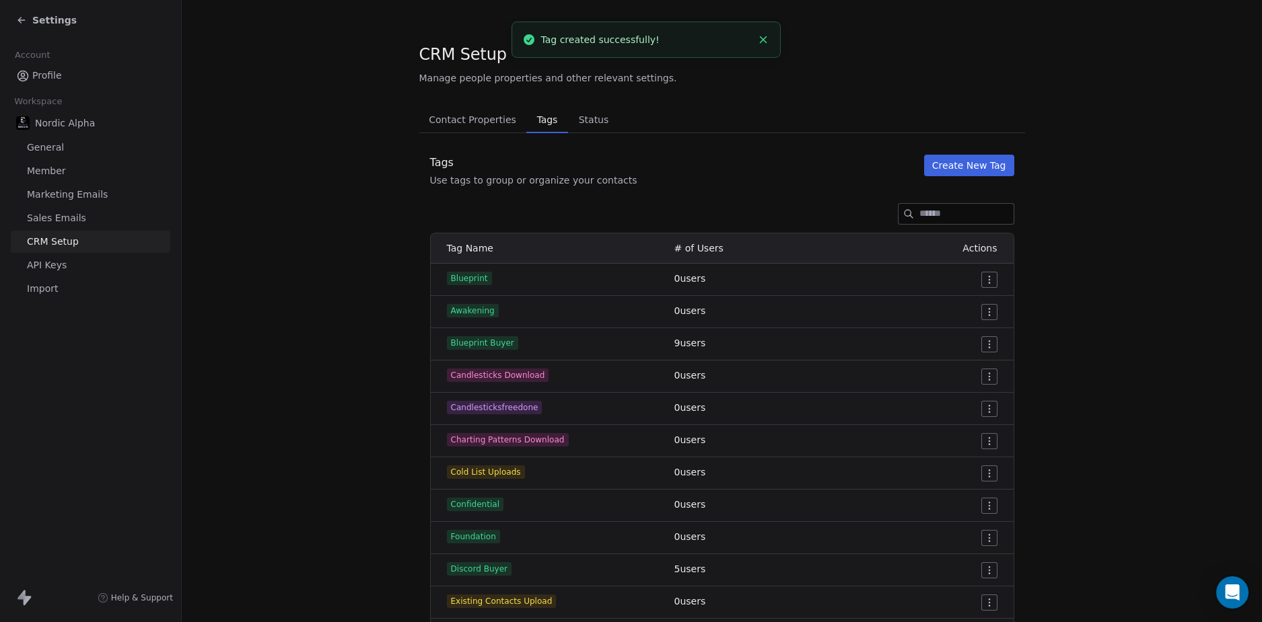
click at [974, 162] on button "Create New Tag" at bounding box center [969, 166] width 90 height 22
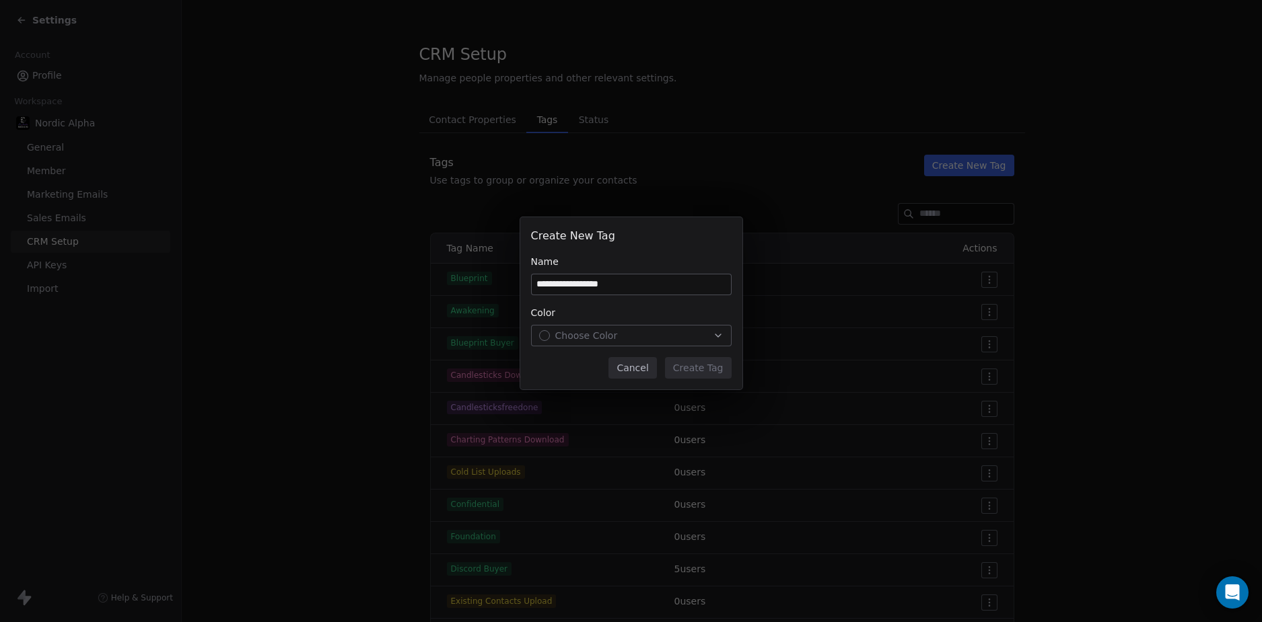
type input "**********"
click at [628, 339] on div "Choose Color" at bounding box center [631, 335] width 184 height 13
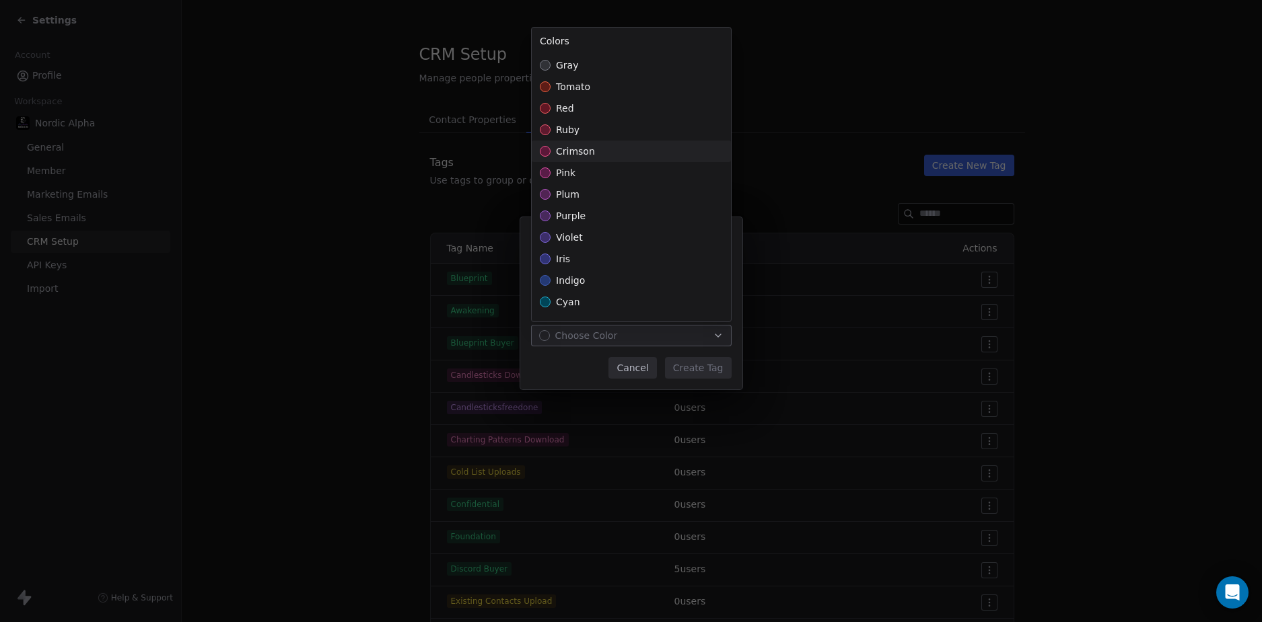
click at [628, 151] on div "crimson" at bounding box center [631, 152] width 199 height 22
click at [713, 357] on div "**********" at bounding box center [631, 311] width 1262 height 231
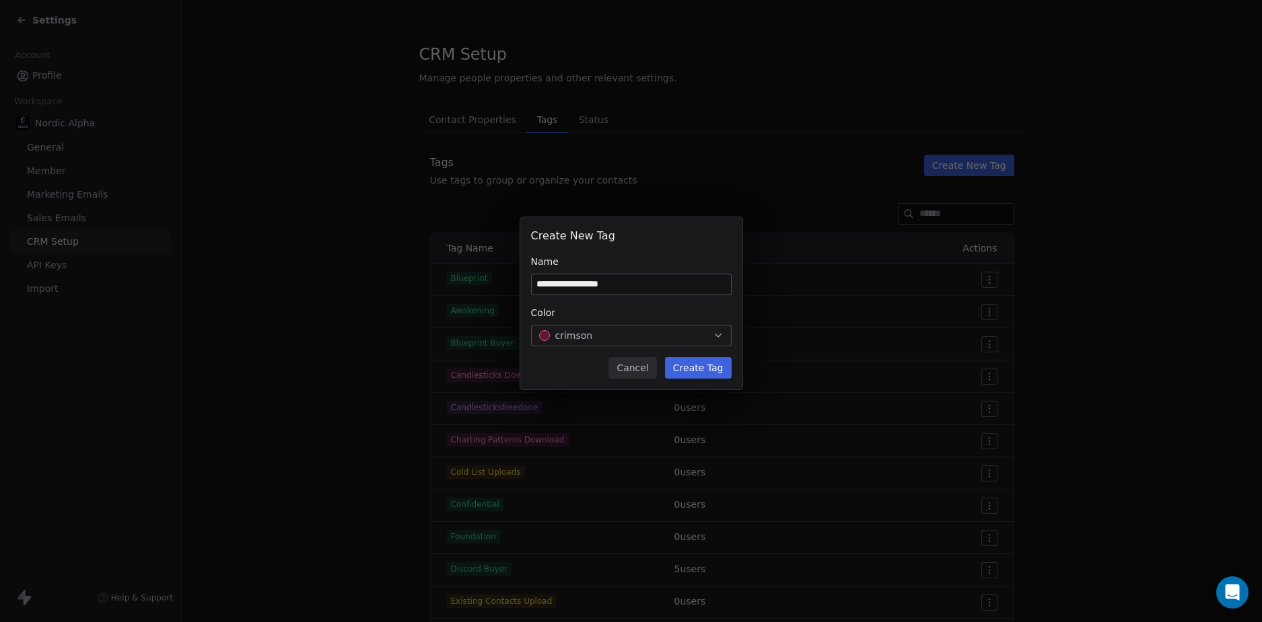
click at [710, 365] on button "Create Tag" at bounding box center [698, 368] width 67 height 22
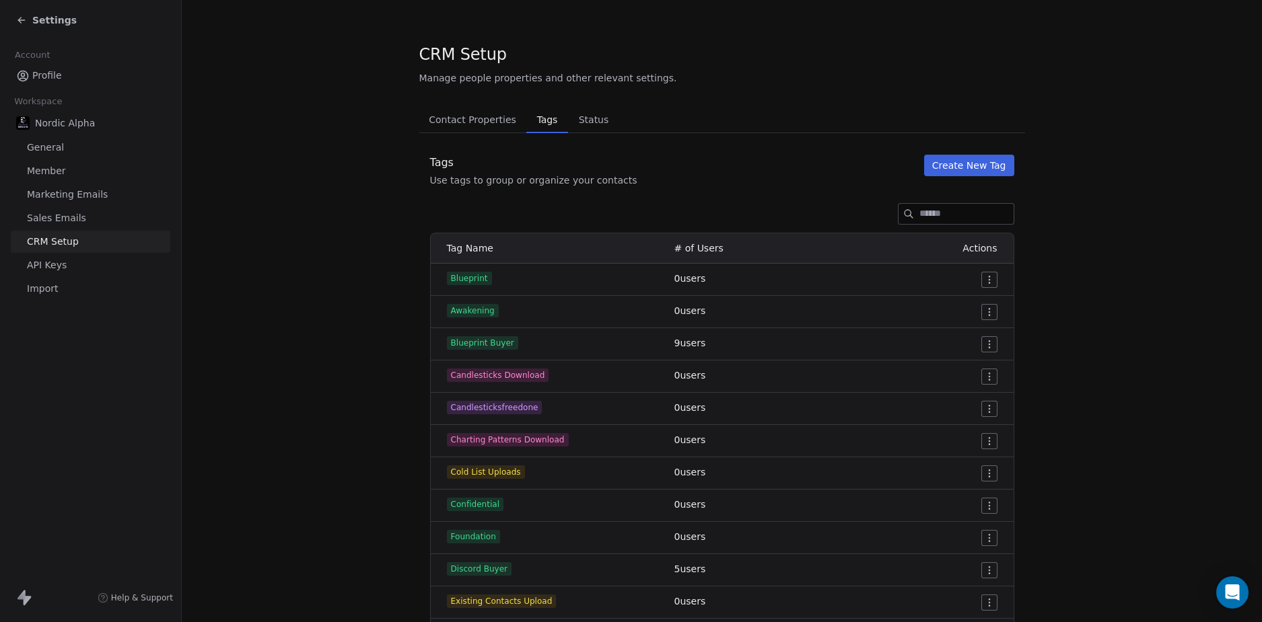
click at [1108, 275] on section "CRM Setup Manage people properties and other relevant settings. Contact Propert…" at bounding box center [722, 590] width 1080 height 1180
click at [973, 175] on button "Create New Tag" at bounding box center [969, 166] width 90 height 22
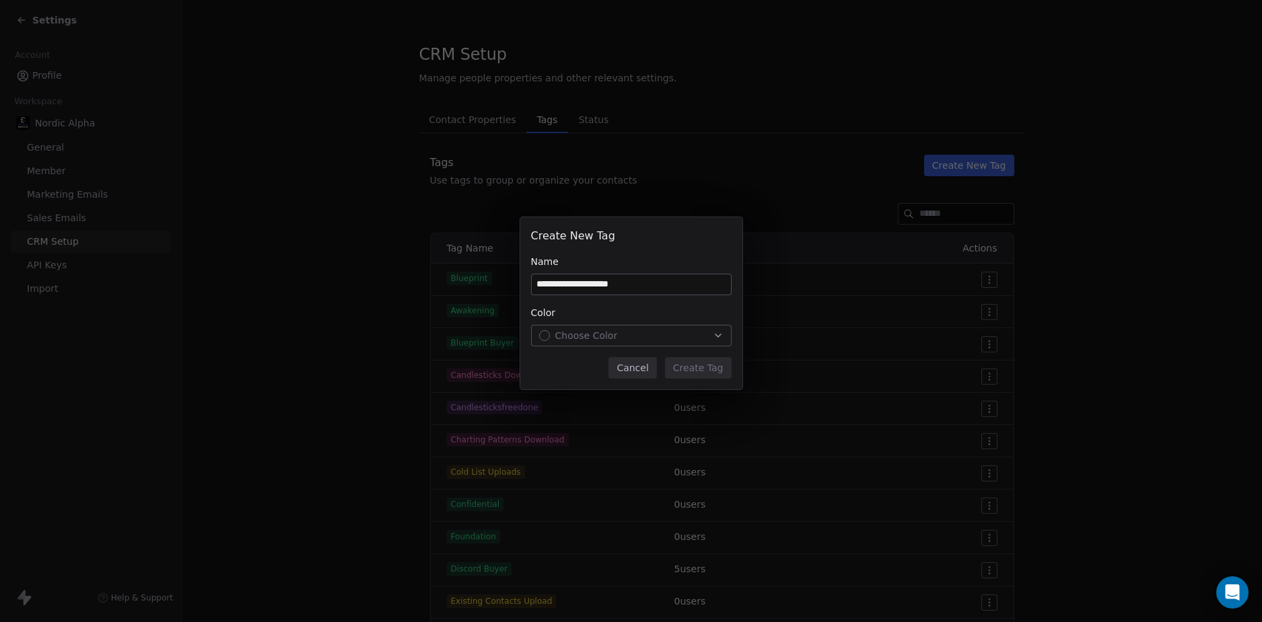
type input "**********"
click at [630, 328] on button "Choose Color" at bounding box center [631, 336] width 201 height 22
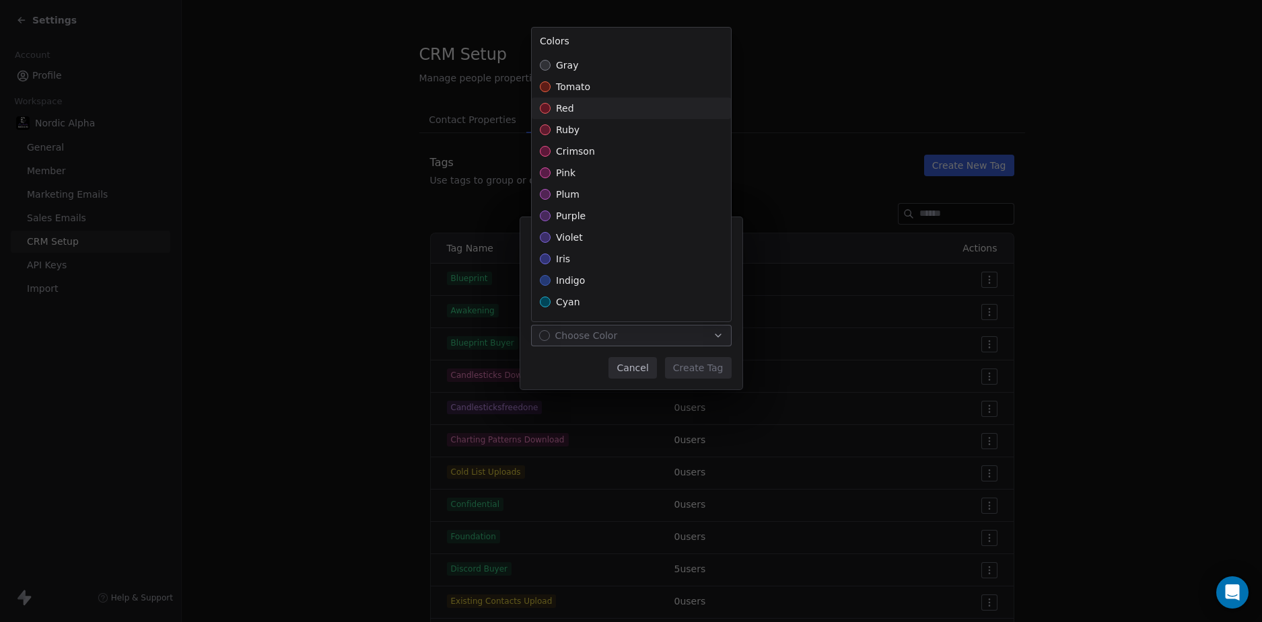
click at [624, 90] on div "tomato" at bounding box center [631, 87] width 199 height 22
click at [704, 363] on div "**********" at bounding box center [631, 311] width 1262 height 231
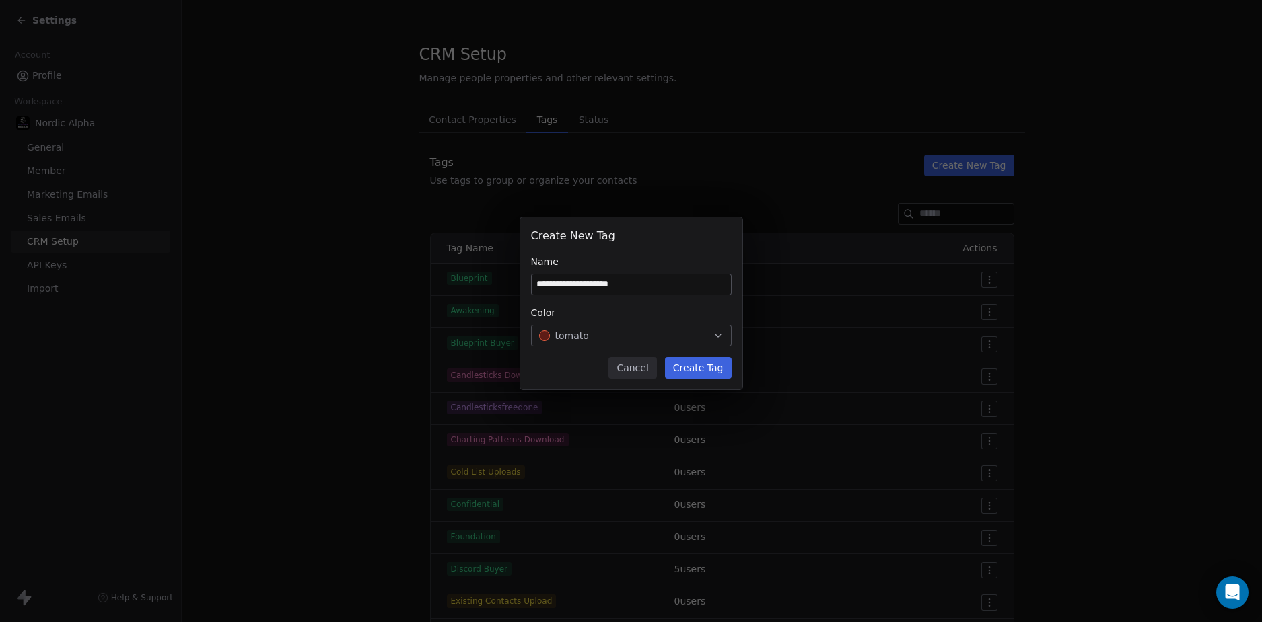
click at [682, 366] on button "Create Tag" at bounding box center [698, 368] width 67 height 22
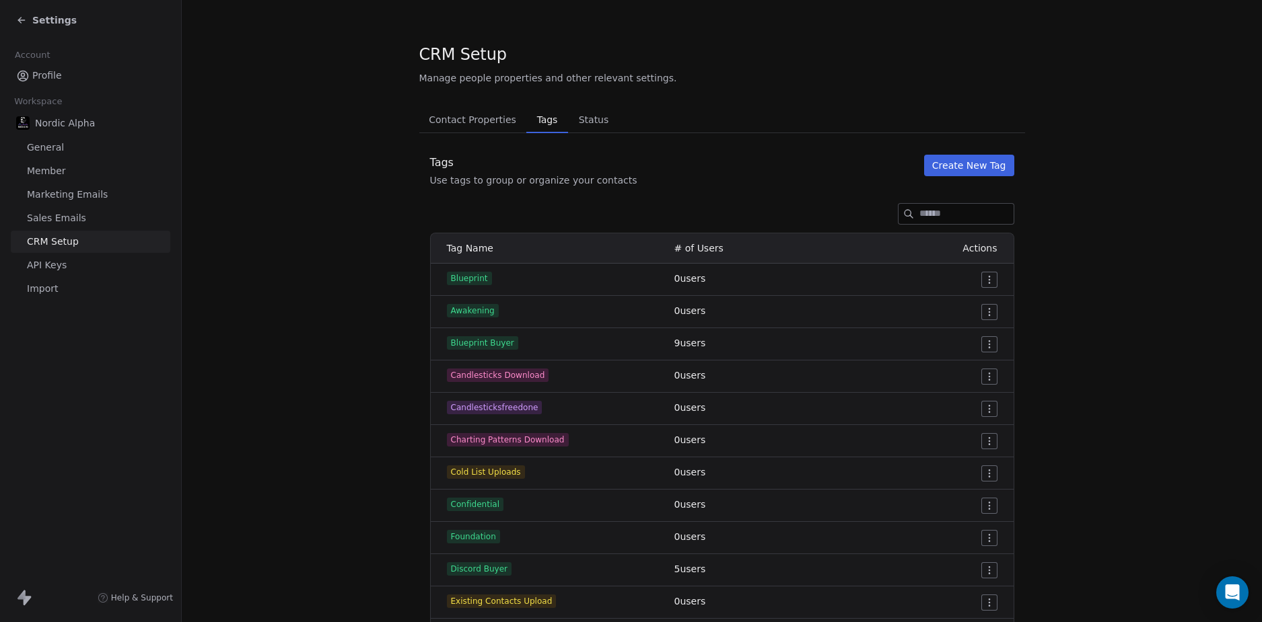
click at [1130, 294] on section "CRM Setup Manage people properties and other relevant settings. Contact Propert…" at bounding box center [722, 606] width 1080 height 1212
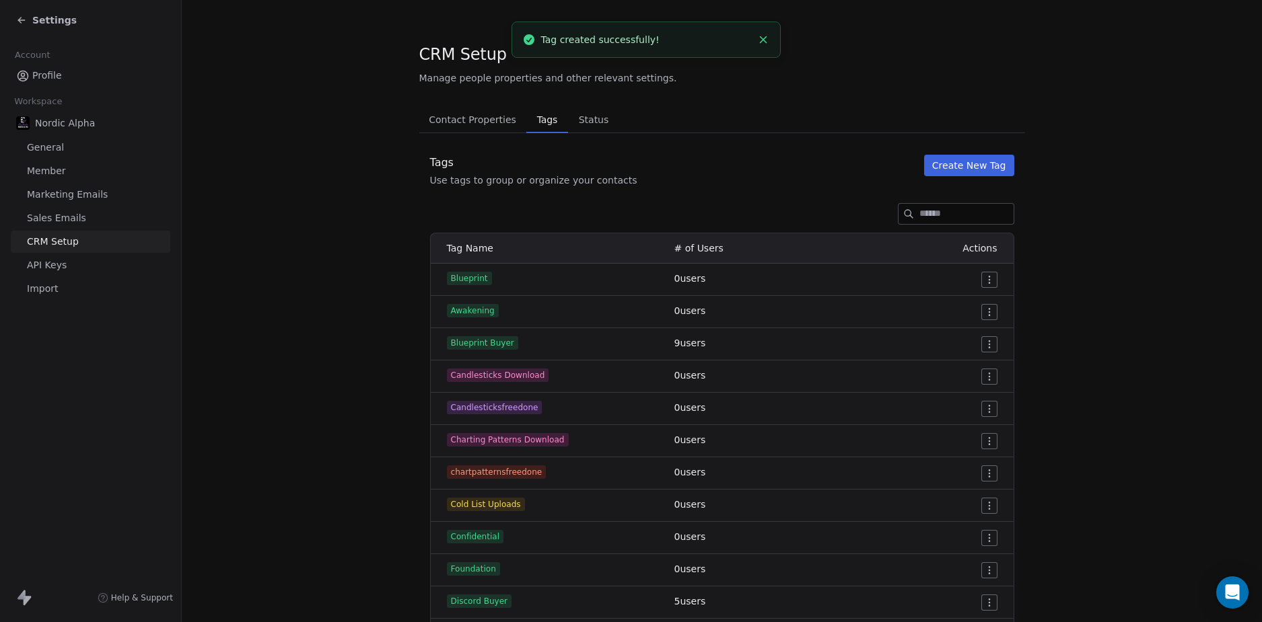
click at [980, 167] on button "Create New Tag" at bounding box center [969, 166] width 90 height 22
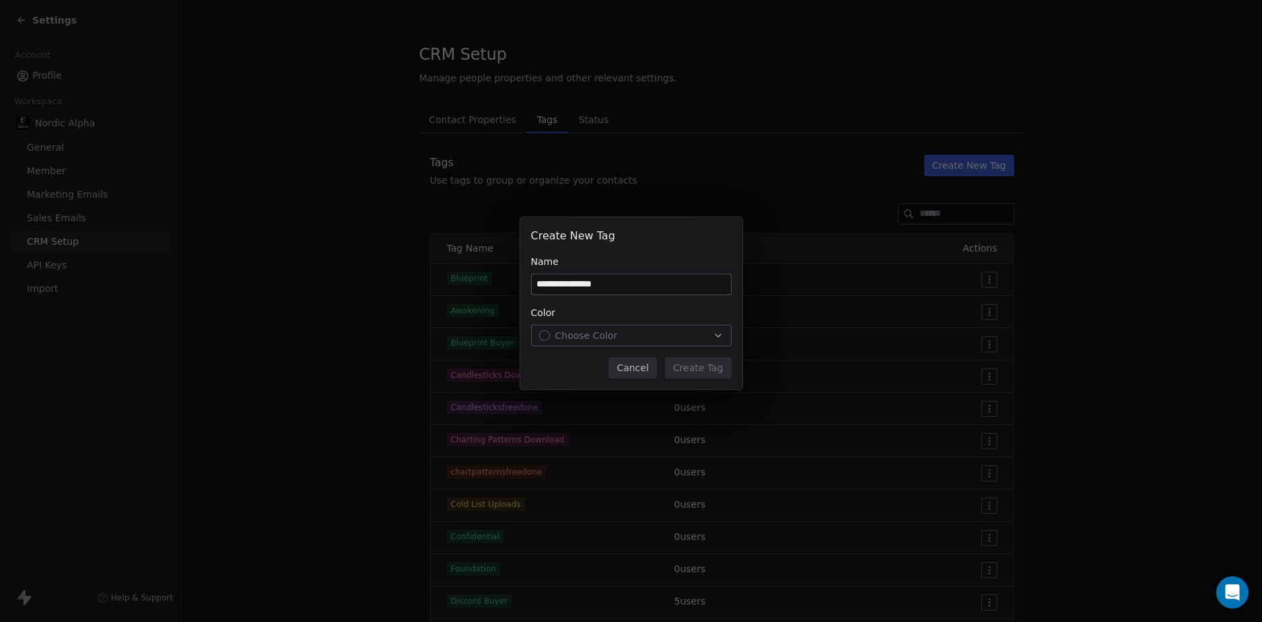
type input "**********"
click at [593, 369] on div "Cancel Create Tag" at bounding box center [631, 368] width 201 height 22
click at [602, 344] on button "Choose Color" at bounding box center [631, 336] width 201 height 22
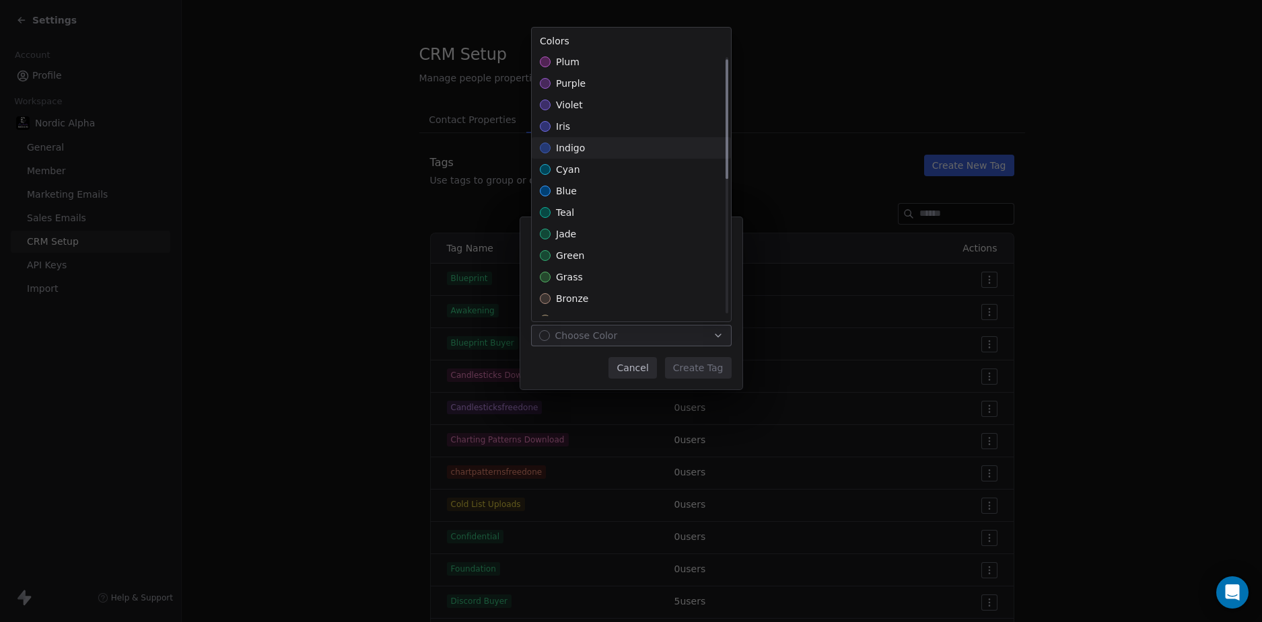
scroll to position [135, 0]
click at [618, 263] on div "green" at bounding box center [631, 254] width 199 height 22
click at [693, 373] on div "**********" at bounding box center [631, 311] width 1262 height 231
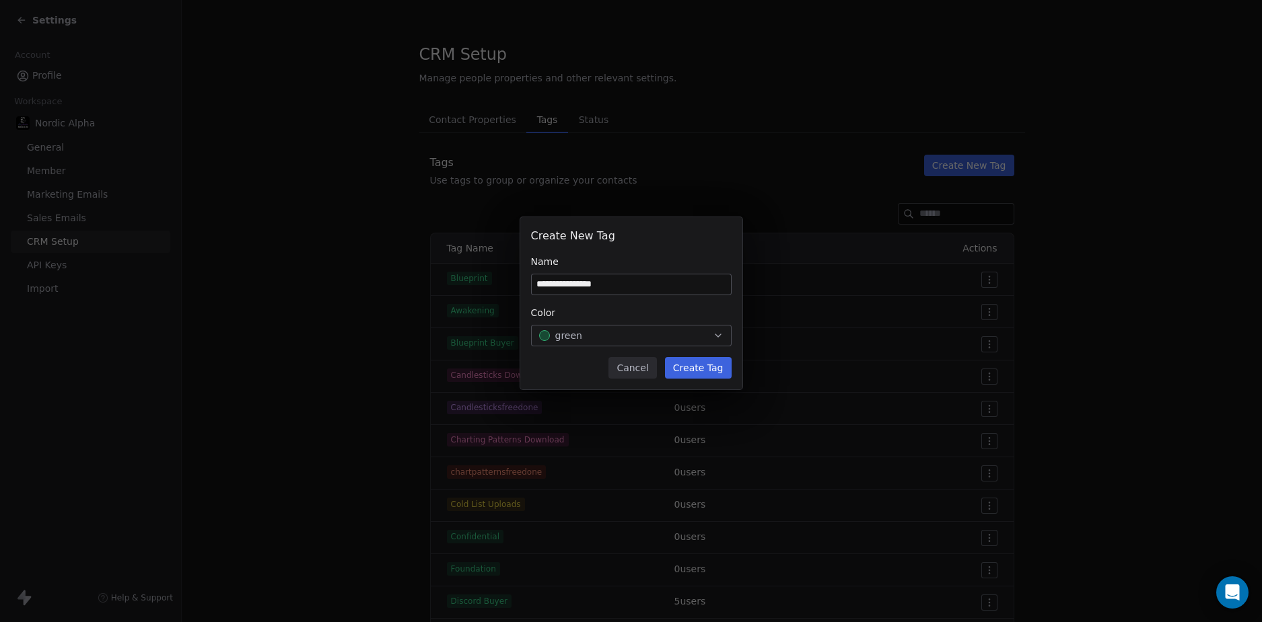
click at [700, 369] on button "Create Tag" at bounding box center [698, 368] width 67 height 22
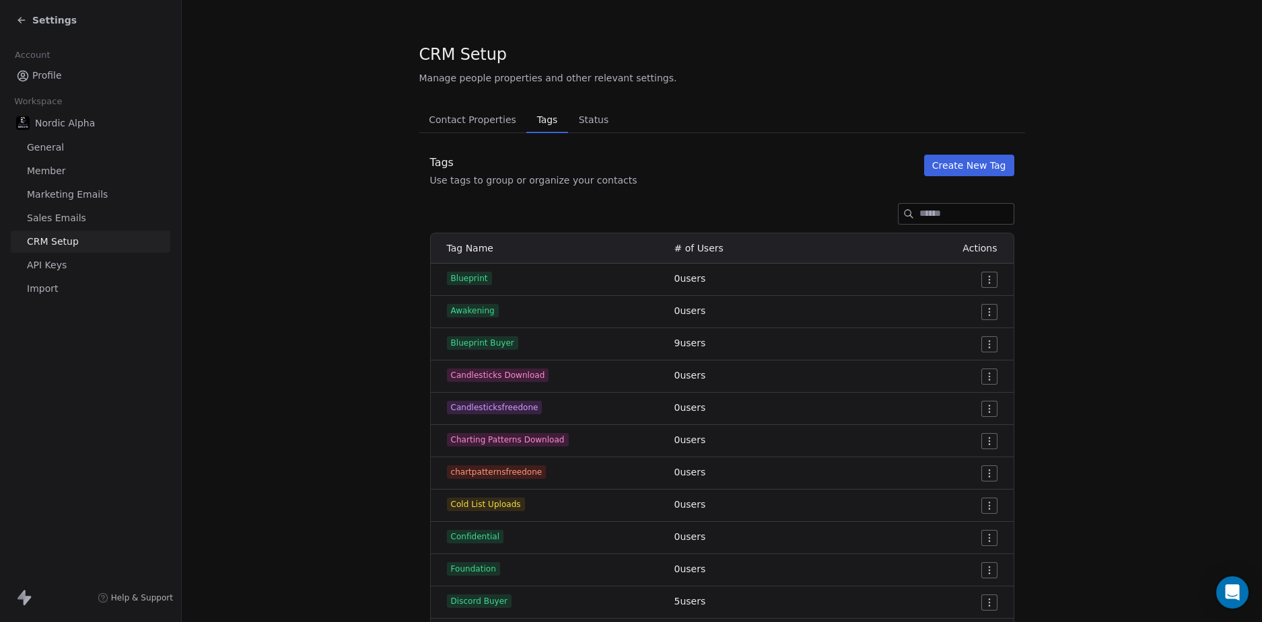
click at [1110, 281] on section "CRM Setup Manage people properties and other relevant settings. Contact Propert…" at bounding box center [722, 622] width 1080 height 1244
click at [990, 168] on button "Create New Tag" at bounding box center [969, 166] width 90 height 22
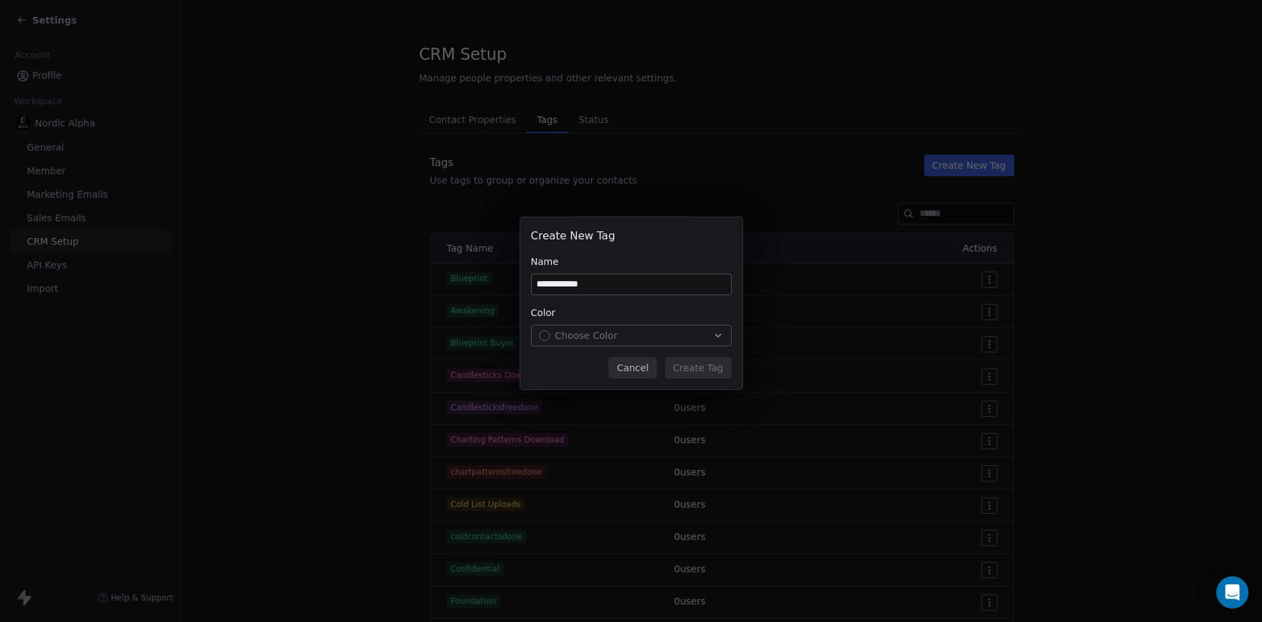
type input "**********"
click at [595, 328] on button "Choose Color" at bounding box center [631, 336] width 201 height 22
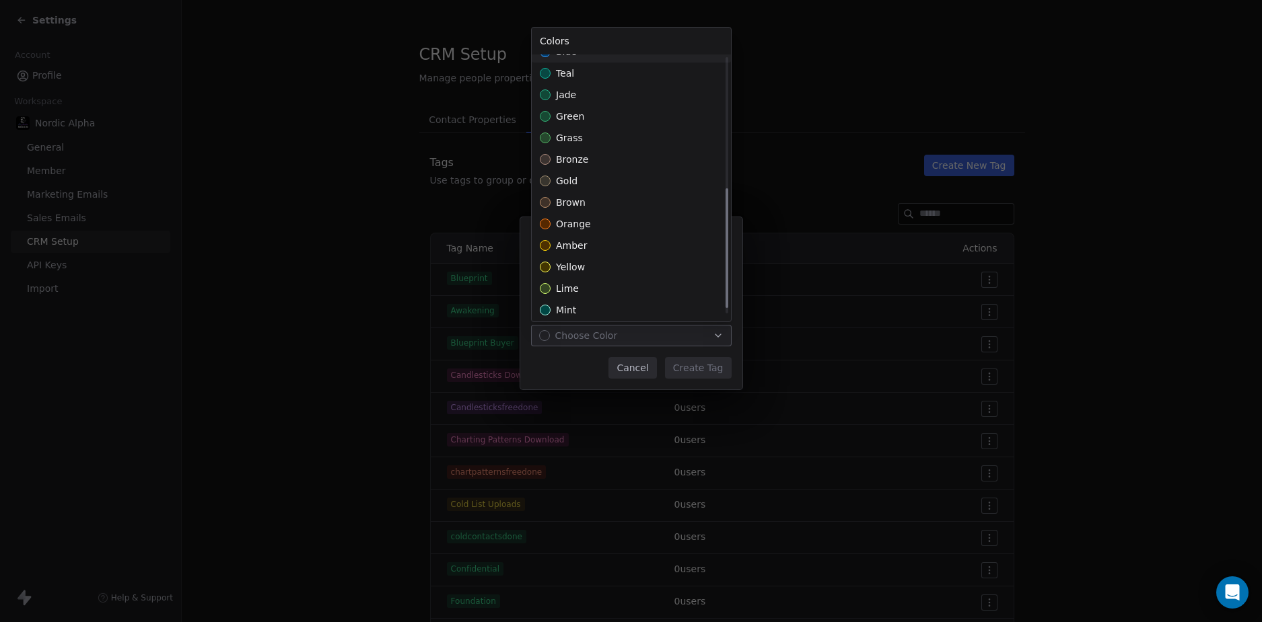
scroll to position [298, 0]
click at [625, 194] on div "orange" at bounding box center [631, 198] width 199 height 22
click at [698, 365] on div "**********" at bounding box center [631, 311] width 1262 height 231
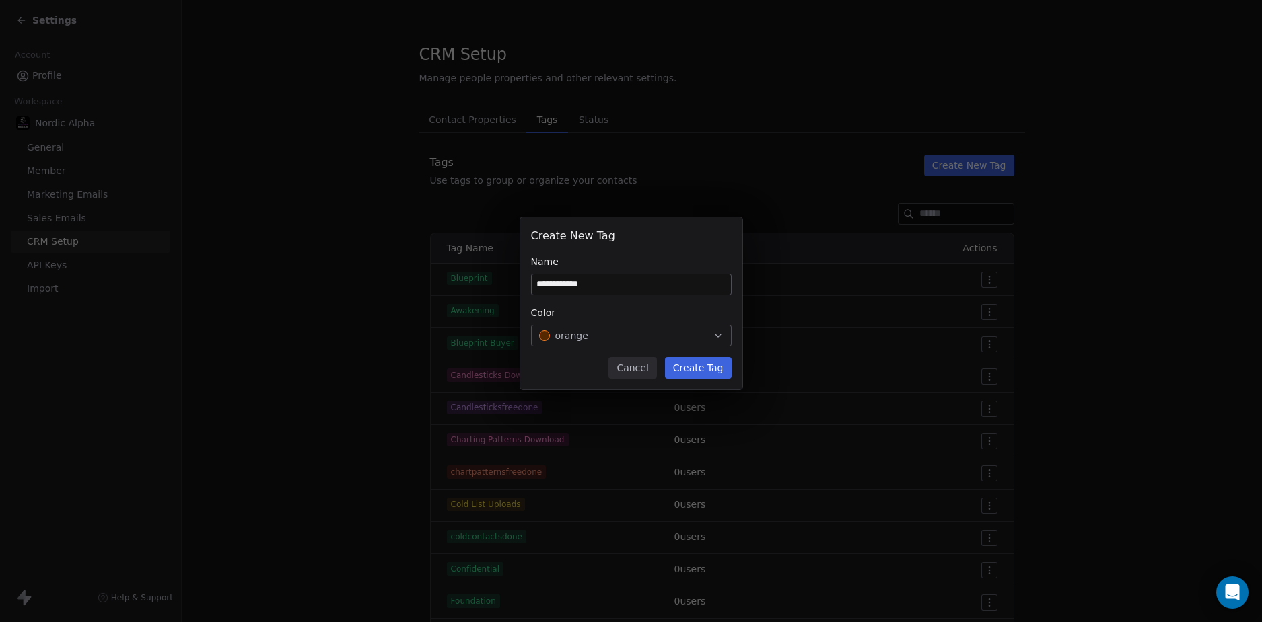
click at [700, 370] on button "Create Tag" at bounding box center [698, 368] width 67 height 22
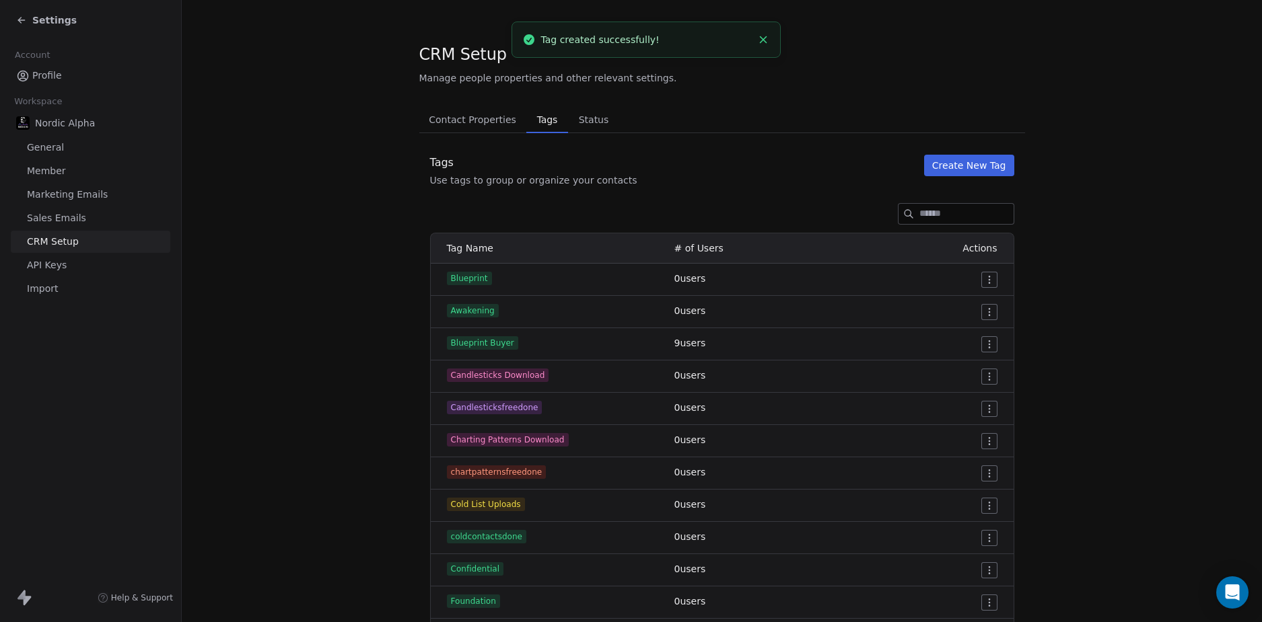
click at [51, 17] on span "Settings" at bounding box center [54, 19] width 44 height 13
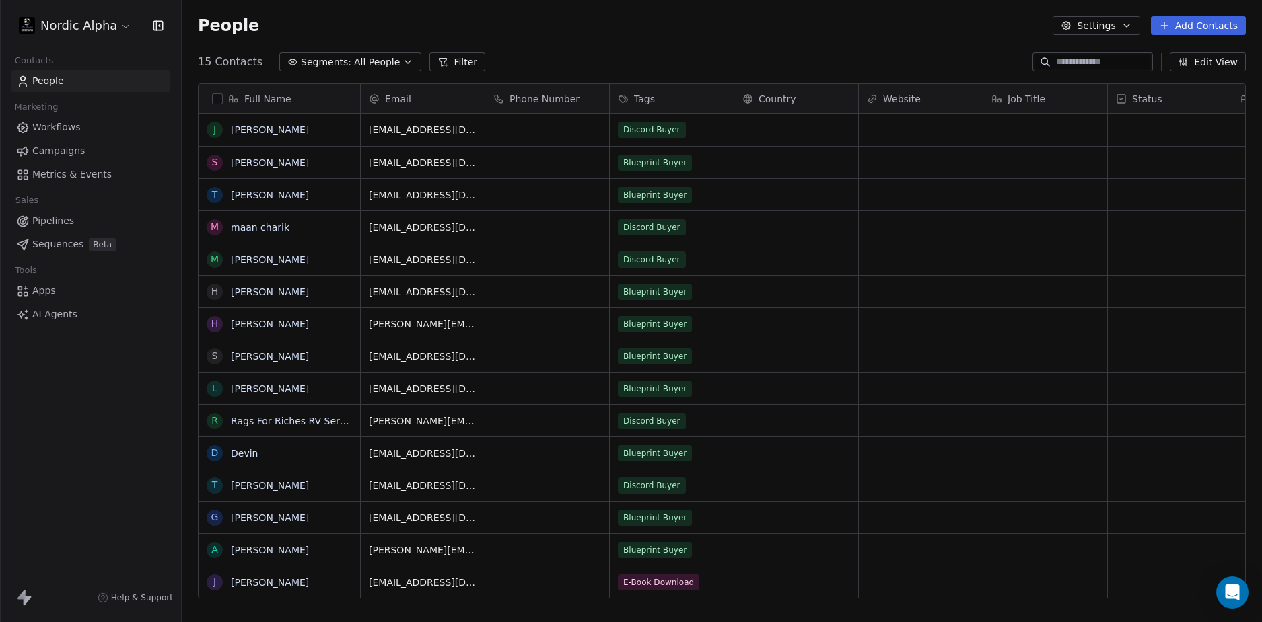
scroll to position [538, 1070]
click at [63, 120] on link "Workflows" at bounding box center [90, 127] width 159 height 22
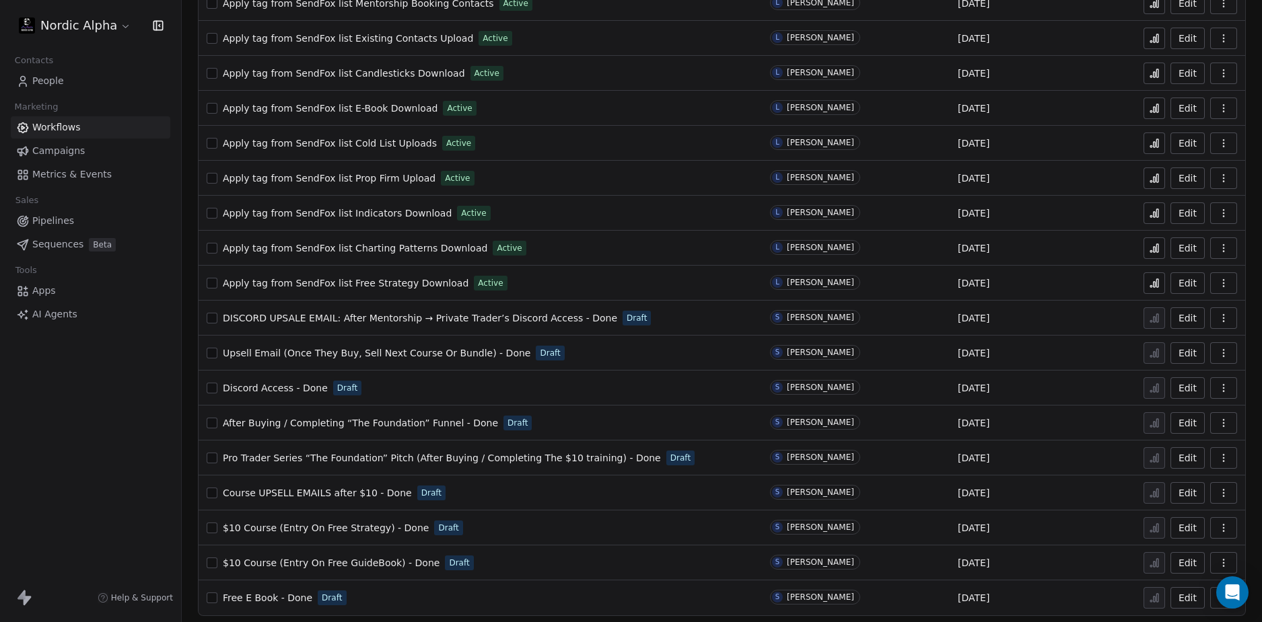
scroll to position [657, 0]
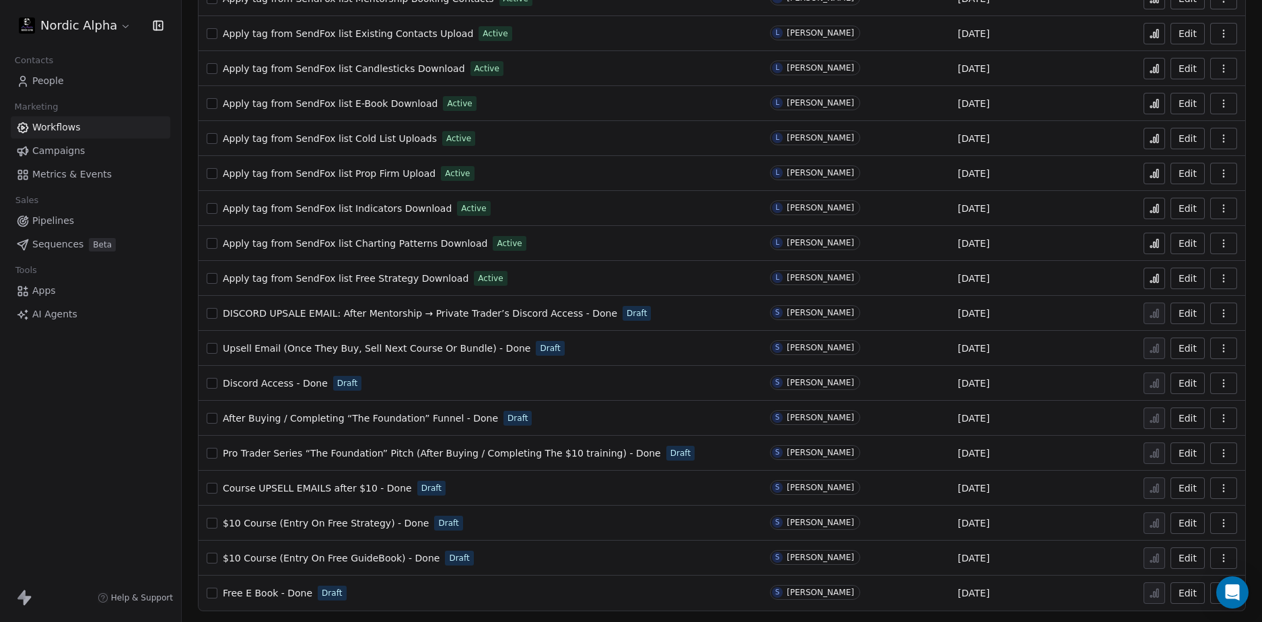
click at [110, 421] on div "Nordic Alpha Contacts People Marketing Workflows Campaigns Metrics & Events Sal…" at bounding box center [90, 311] width 181 height 622
click at [87, 28] on html "Nordic Alpha Contacts People Marketing Workflows Campaigns Metrics & Events Sal…" at bounding box center [631, 311] width 1262 height 622
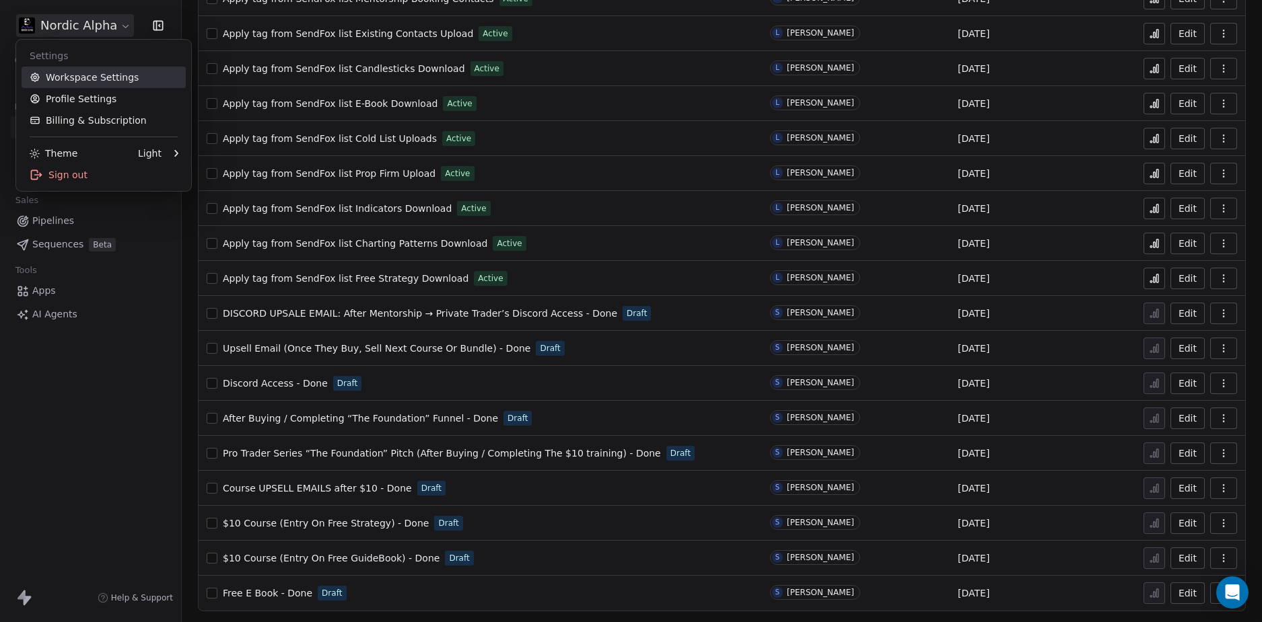
click at [87, 71] on link "Workspace Settings" at bounding box center [104, 78] width 164 height 22
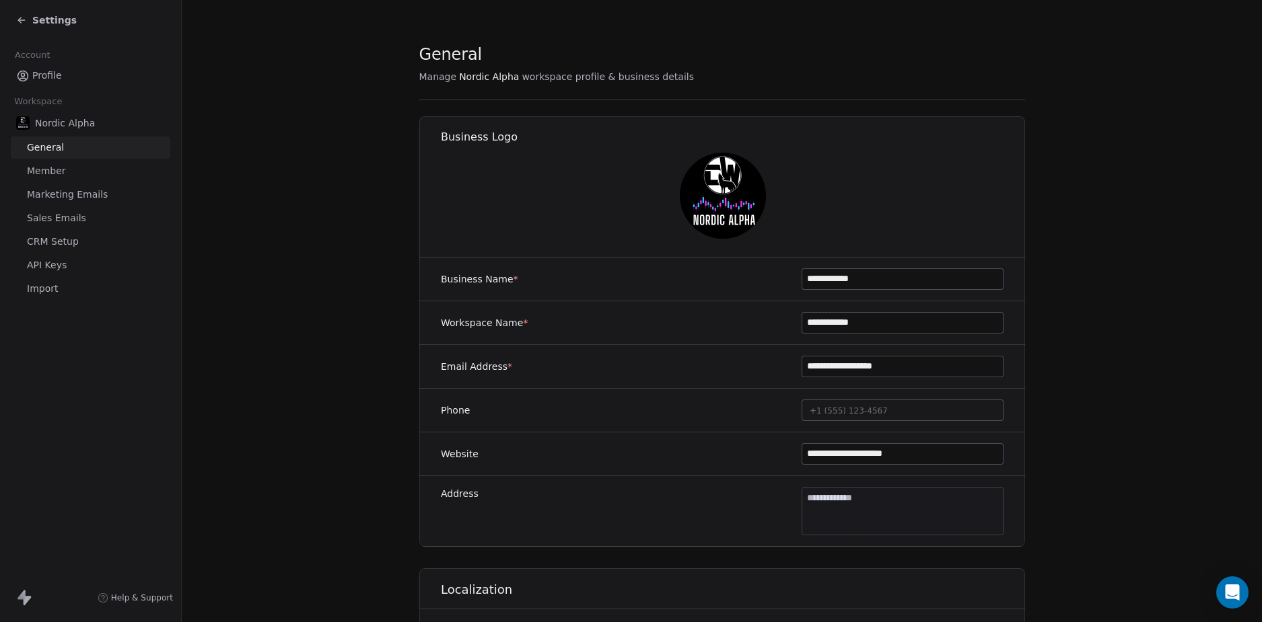
click at [60, 241] on span "CRM Setup" at bounding box center [53, 242] width 52 height 14
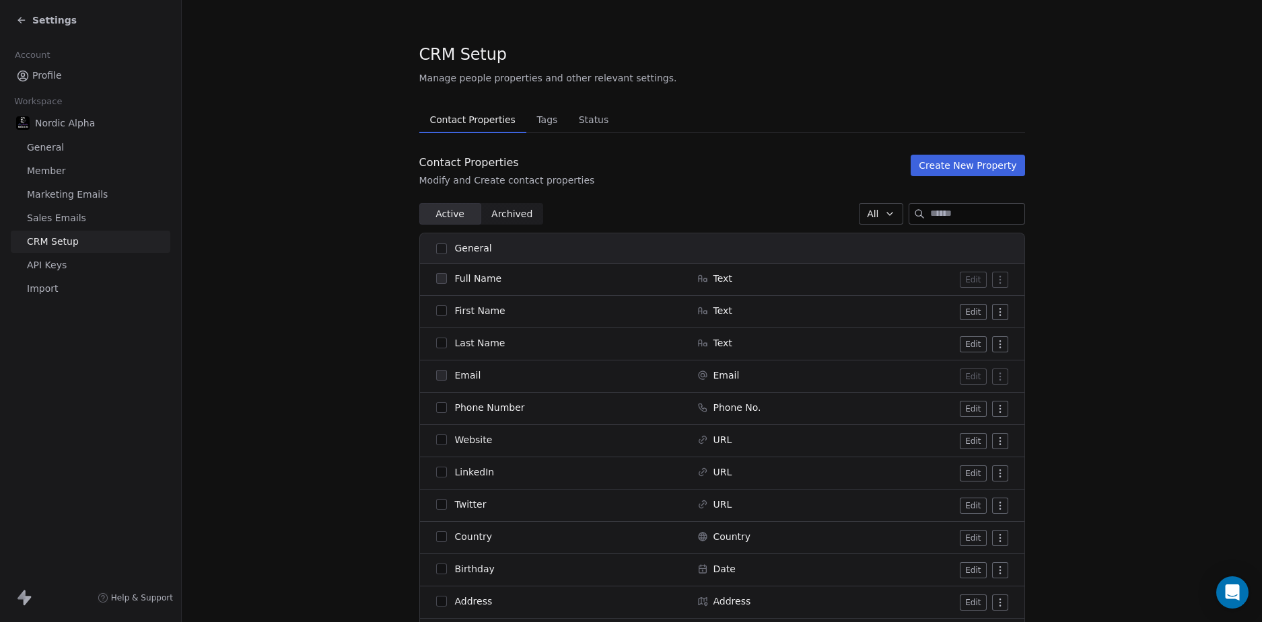
click at [531, 118] on span "Tags" at bounding box center [547, 119] width 32 height 19
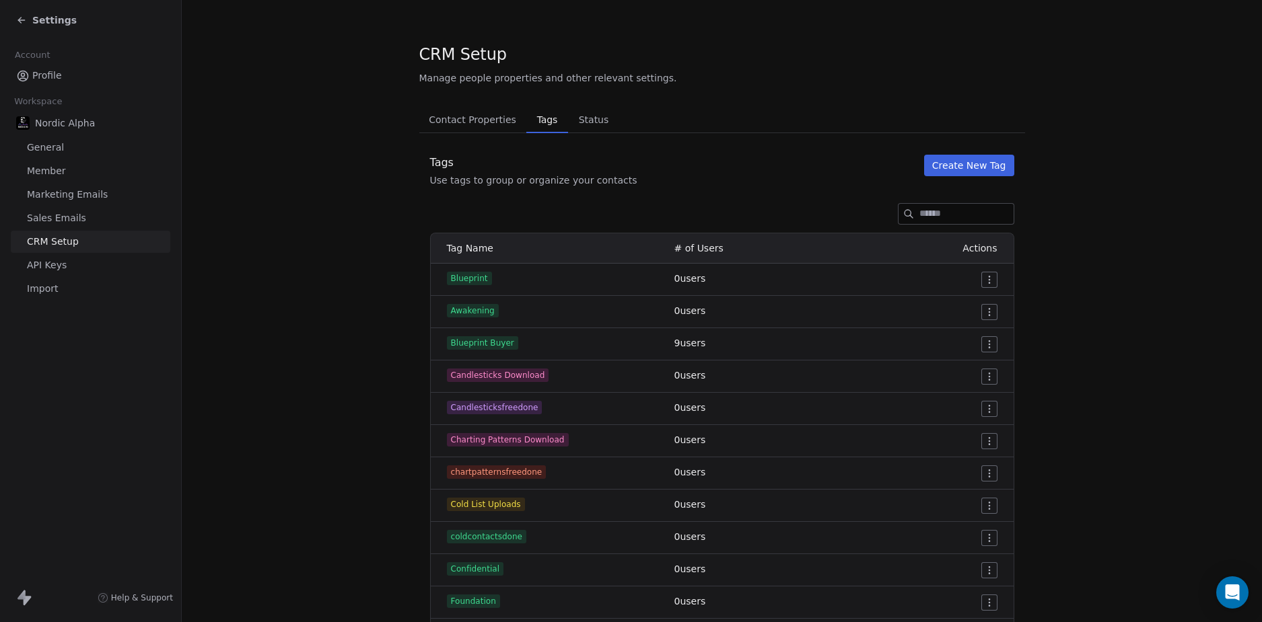
click at [972, 168] on button "Create New Tag" at bounding box center [969, 166] width 90 height 22
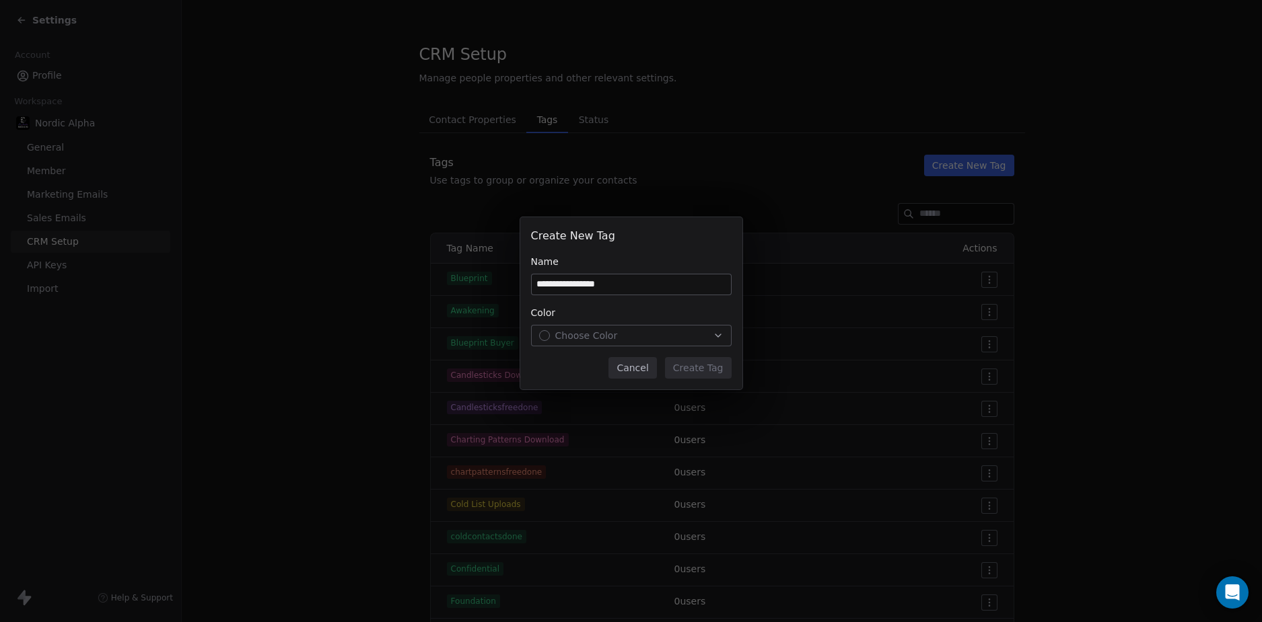
type input "**********"
click at [628, 331] on div "Choose Color" at bounding box center [631, 335] width 184 height 13
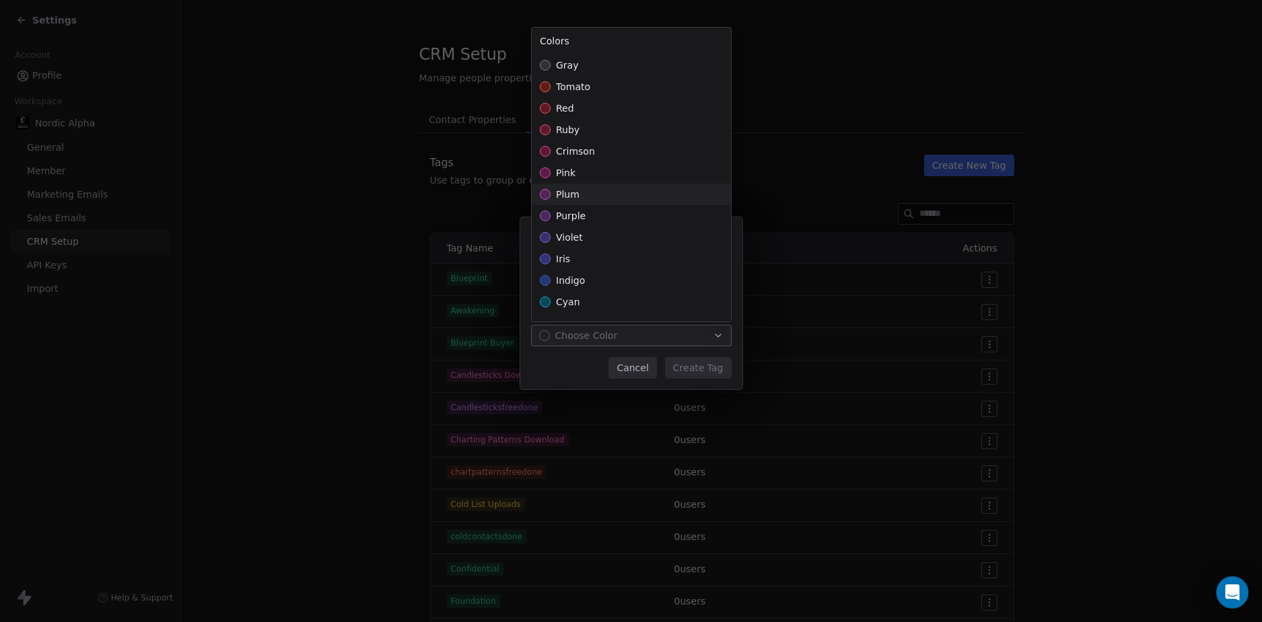
click at [615, 191] on div "plum" at bounding box center [631, 195] width 199 height 22
click at [716, 368] on div "**********" at bounding box center [631, 311] width 1262 height 231
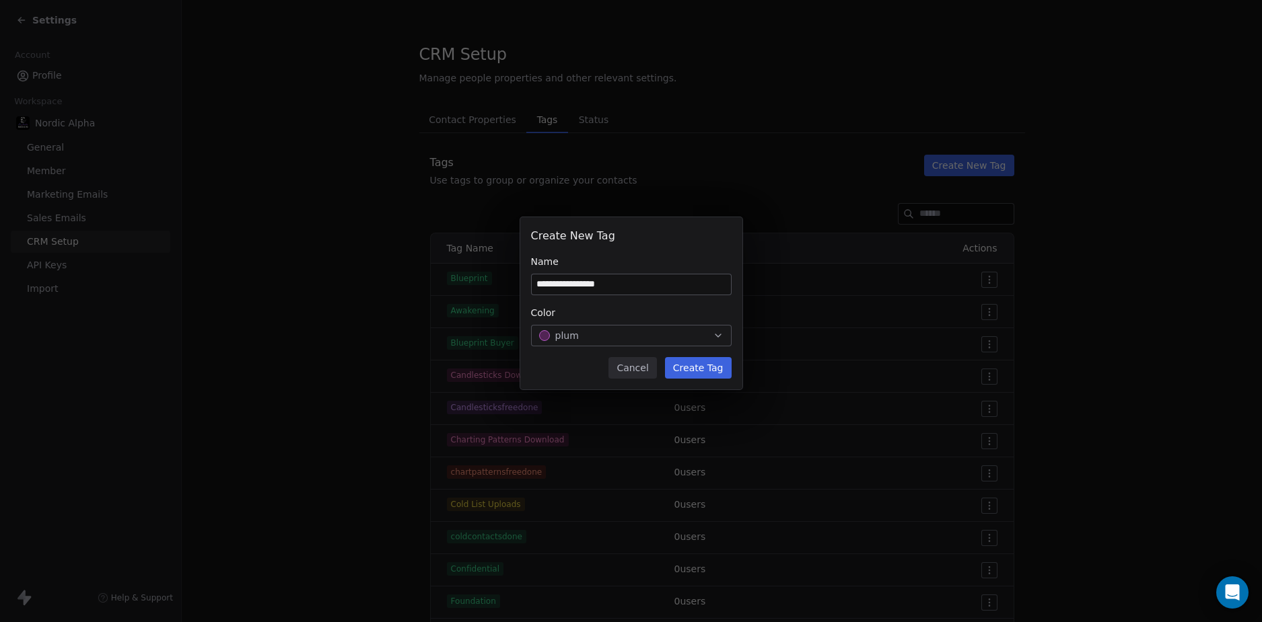
click at [716, 368] on button "Create Tag" at bounding box center [698, 368] width 67 height 22
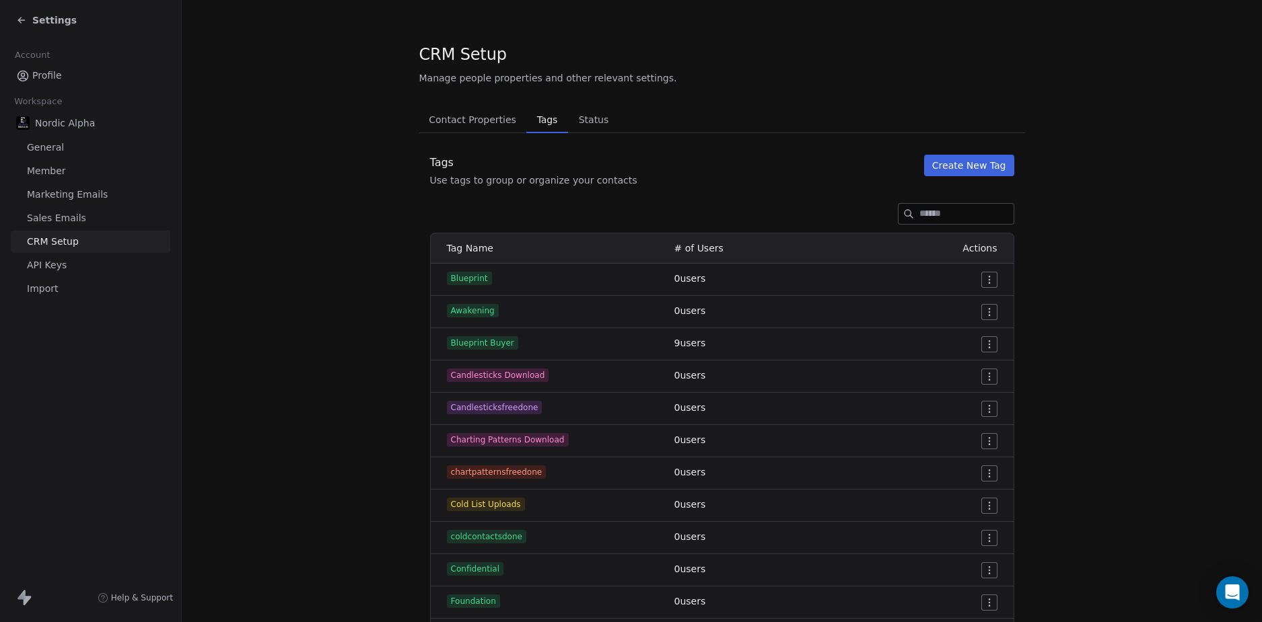
drag, startPoint x: 1103, startPoint y: 305, endPoint x: 994, endPoint y: 173, distance: 170.7
click at [994, 173] on button "Create New Tag" at bounding box center [969, 166] width 90 height 22
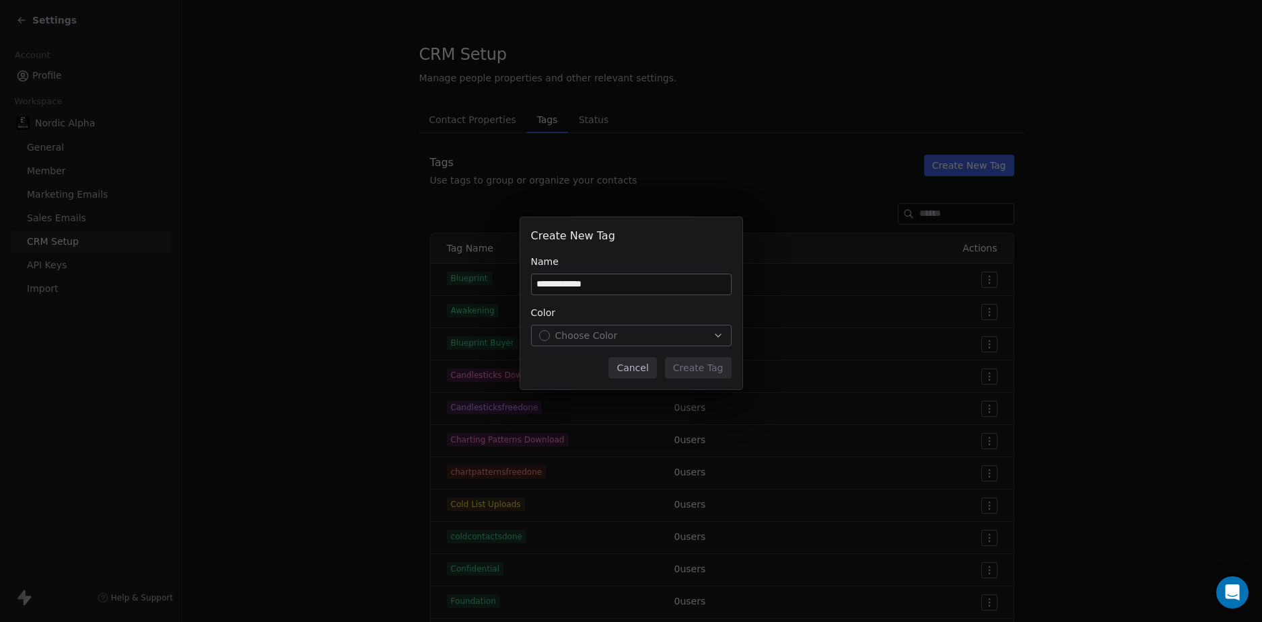
type input "**********"
click at [672, 325] on button "Choose Color" at bounding box center [631, 336] width 201 height 22
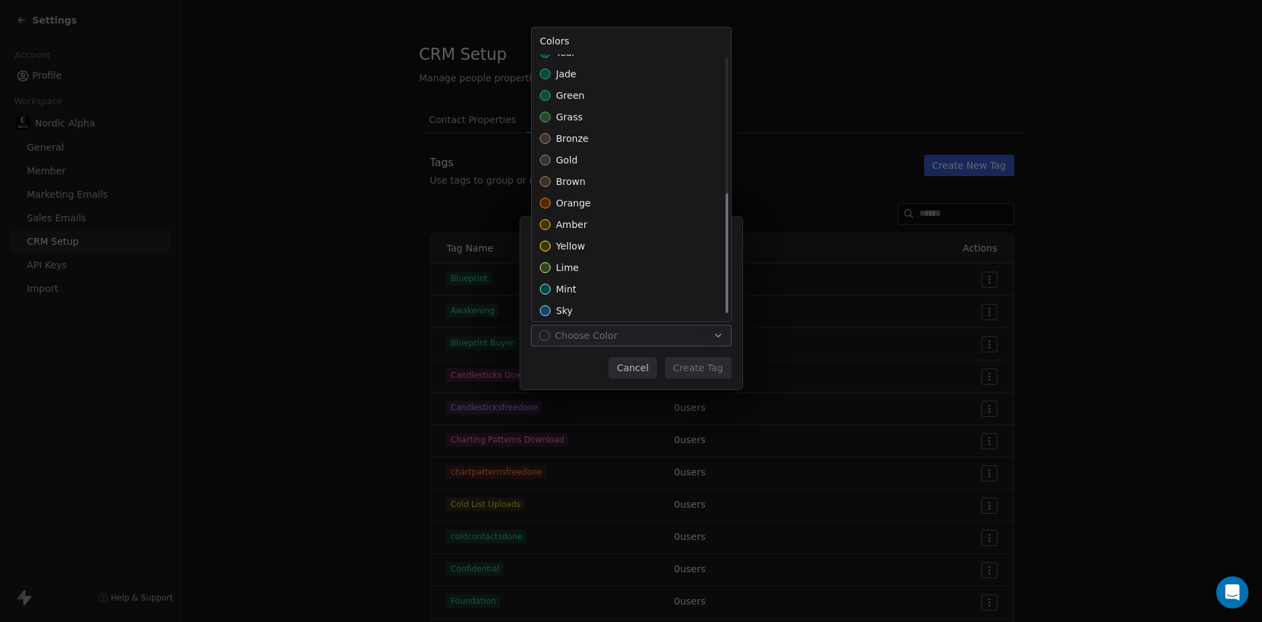
scroll to position [298, 0]
click at [614, 237] on div "yellow" at bounding box center [631, 241] width 199 height 22
click at [709, 368] on div "**********" at bounding box center [631, 311] width 1262 height 231
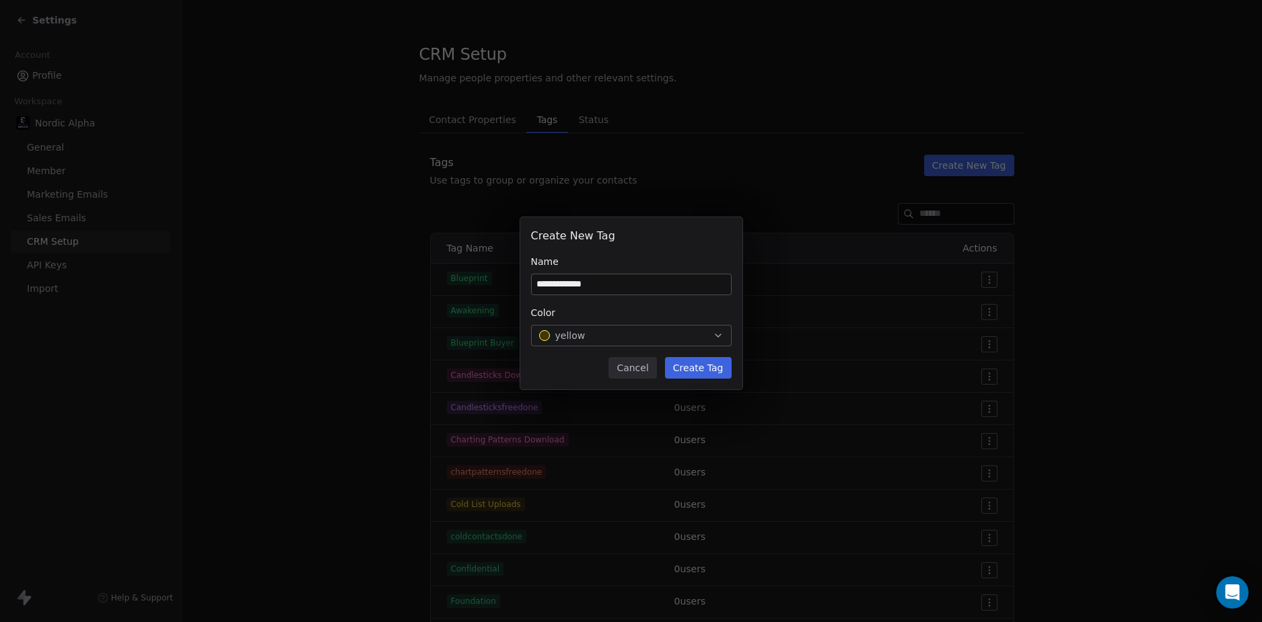
click at [709, 368] on button "Create Tag" at bounding box center [698, 368] width 67 height 22
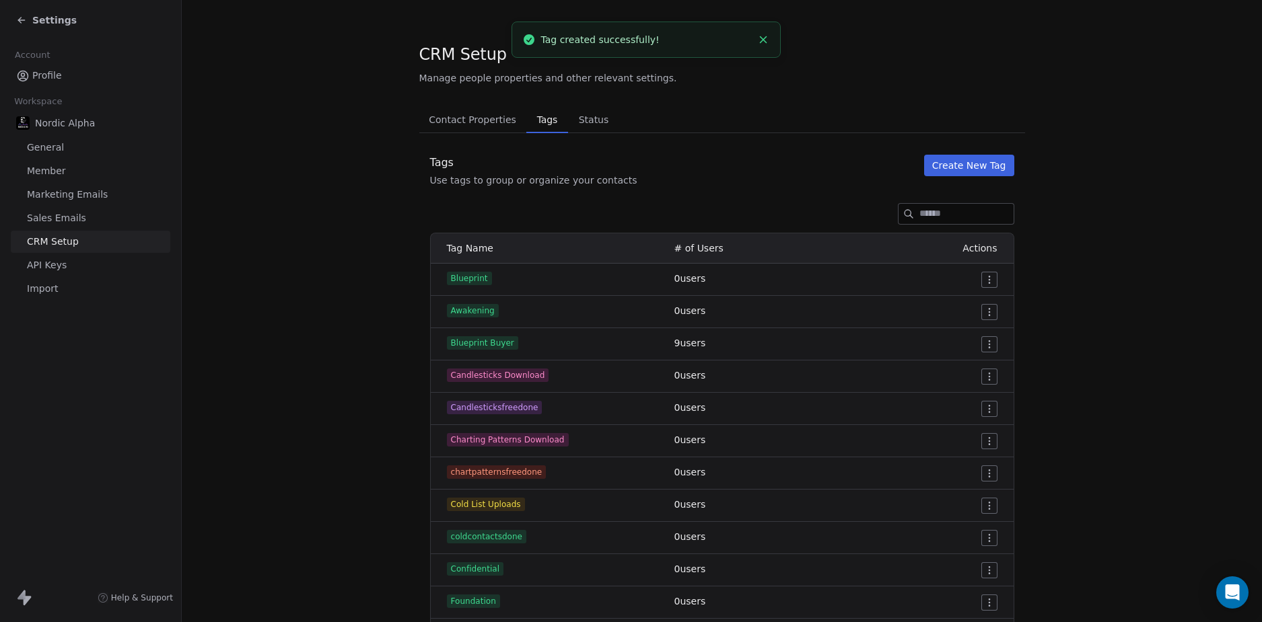
drag, startPoint x: 286, startPoint y: 255, endPoint x: 274, endPoint y: 215, distance: 41.5
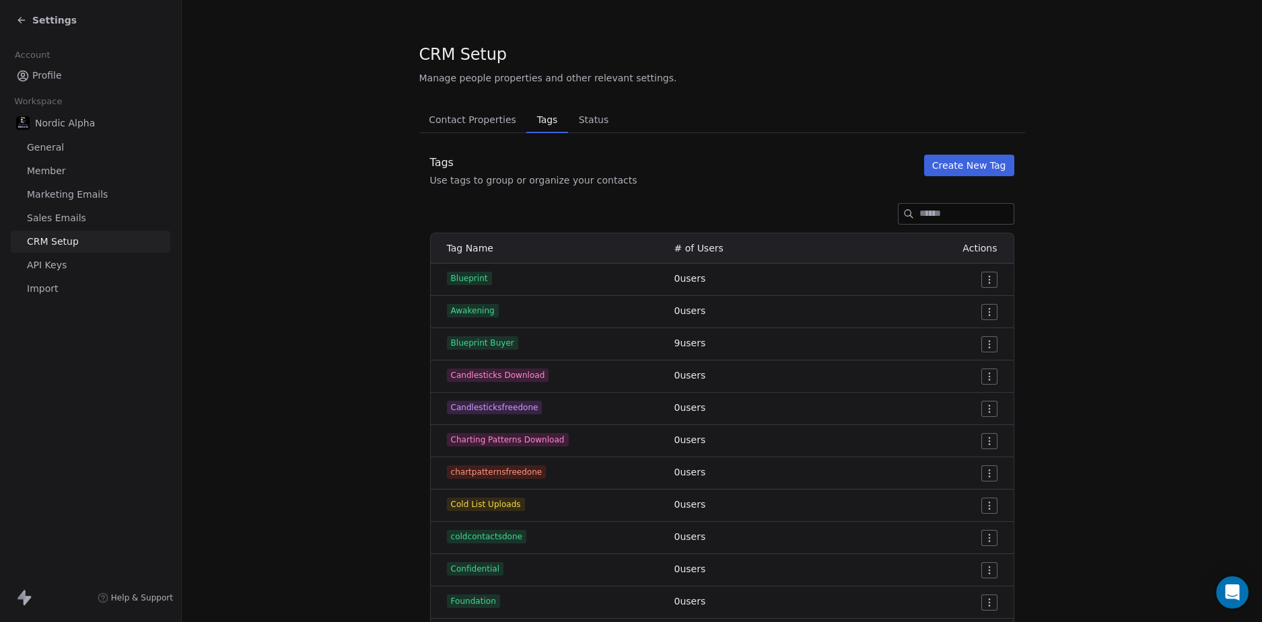
click at [55, 13] on div "Settings" at bounding box center [93, 20] width 154 height 19
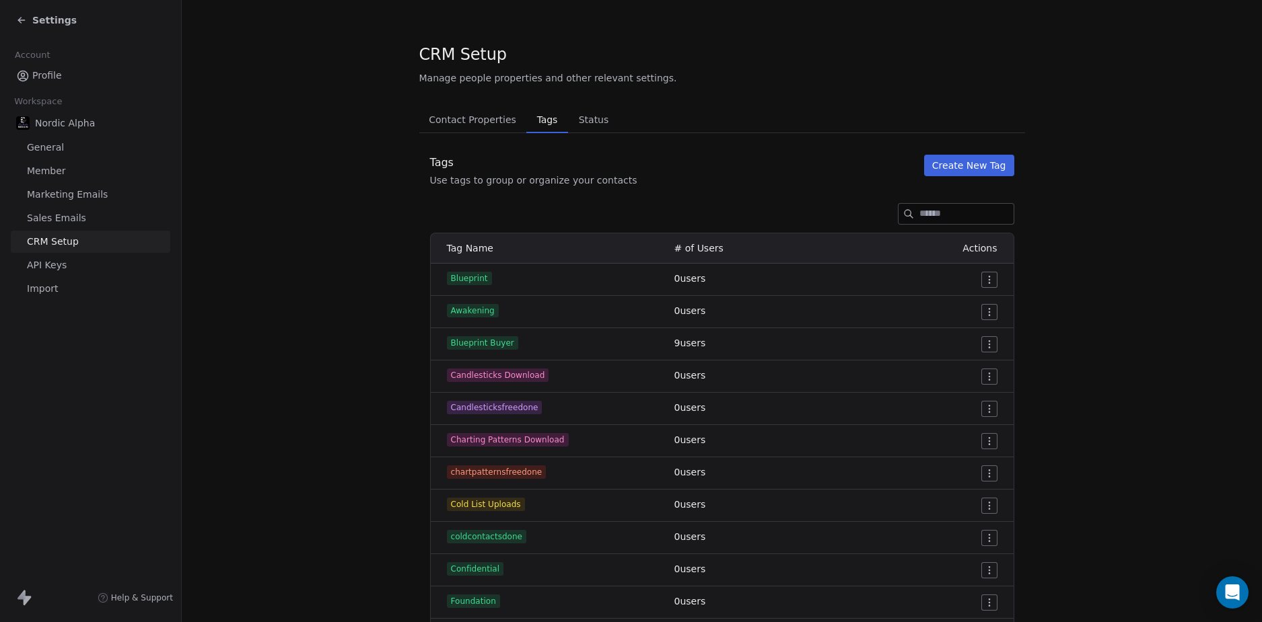
click at [48, 23] on span "Settings" at bounding box center [54, 19] width 44 height 13
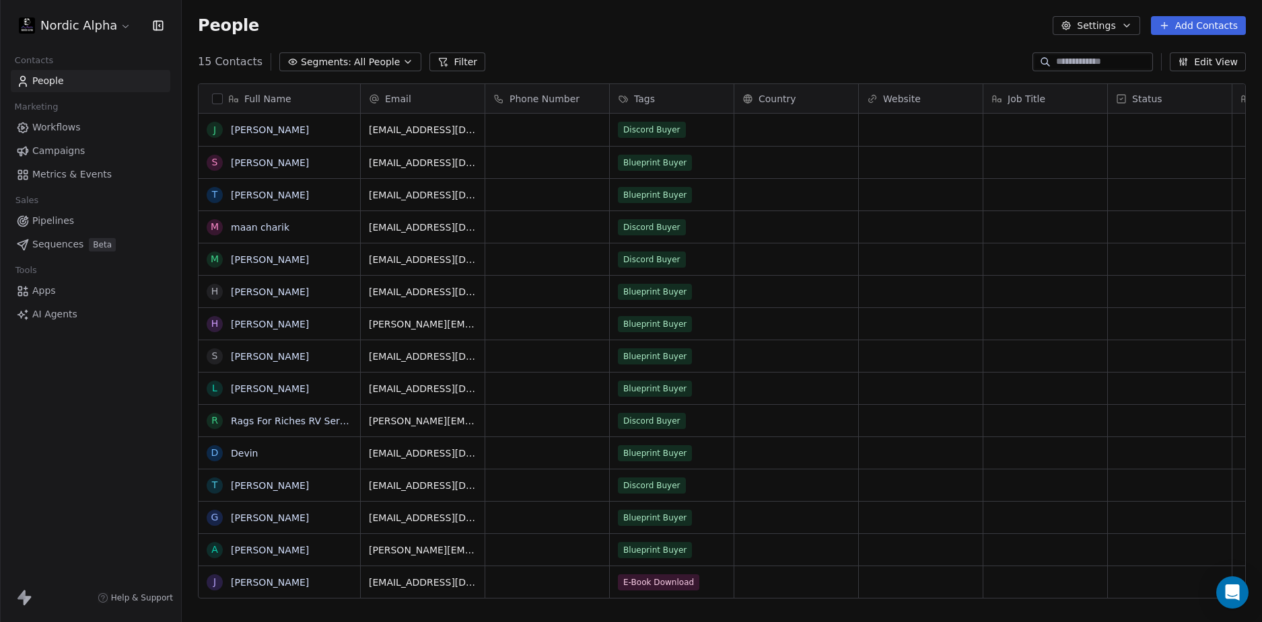
scroll to position [538, 1070]
click at [741, 33] on div "People Settings Add Contacts" at bounding box center [722, 25] width 1048 height 19
click at [73, 124] on span "Workflows" at bounding box center [56, 127] width 48 height 14
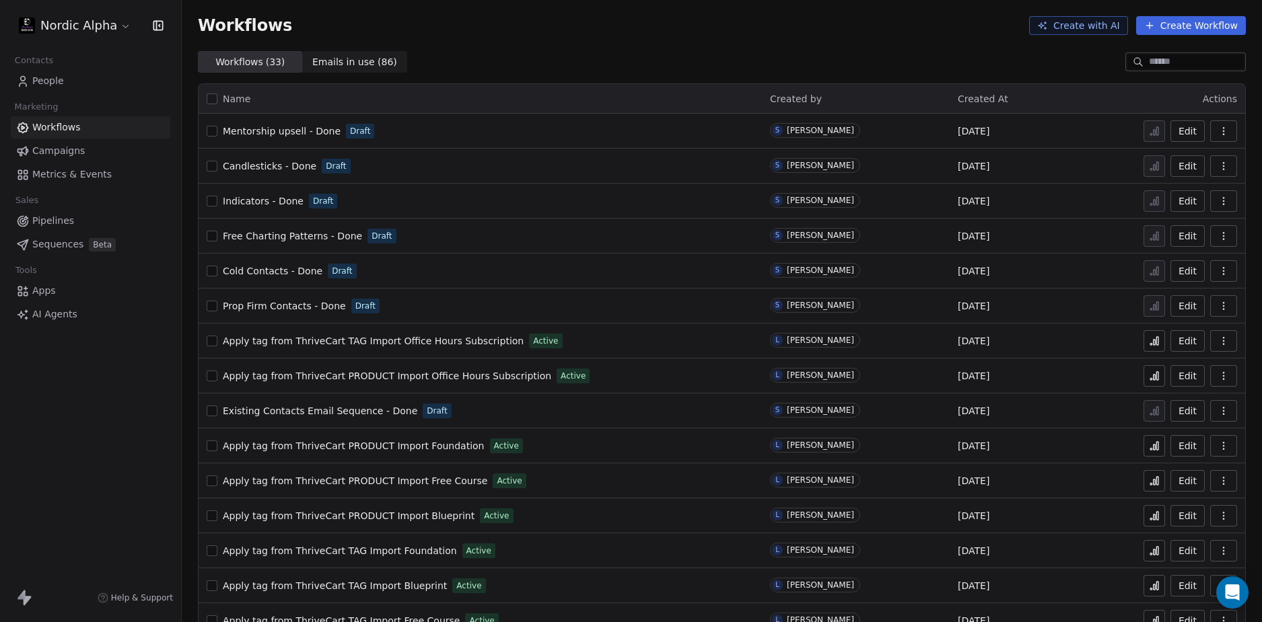
click at [750, 34] on div "Workflows Create with AI Create Workflow" at bounding box center [722, 25] width 1048 height 19
click at [652, 37] on div "Workflows Create with AI Create Workflow" at bounding box center [722, 25] width 1080 height 51
click at [92, 373] on div "Nordic Alpha Contacts People Marketing Workflows Campaigns Metrics & Events Sal…" at bounding box center [90, 311] width 181 height 622
click at [295, 166] on span "Candlesticks - Done" at bounding box center [270, 166] width 94 height 11
click at [283, 235] on span "Free Charting Patterns - Done" at bounding box center [292, 236] width 139 height 11
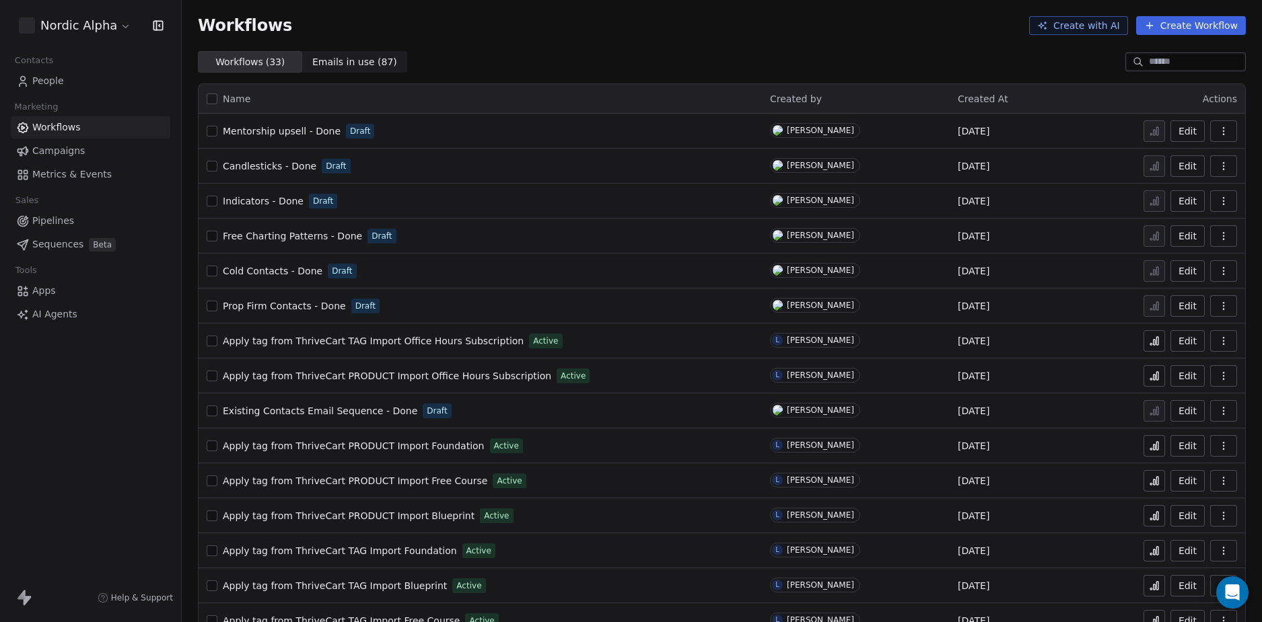
click at [482, 30] on div "Workflows Create with AI Create Workflow" at bounding box center [722, 25] width 1048 height 19
click at [248, 205] on span "Indicators - Done" at bounding box center [263, 201] width 81 height 11
